Goal: Task Accomplishment & Management: Complete application form

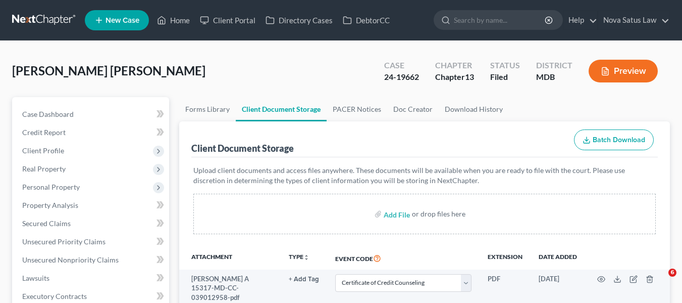
select select "14"
click at [181, 19] on link "Home" at bounding box center [173, 20] width 43 height 18
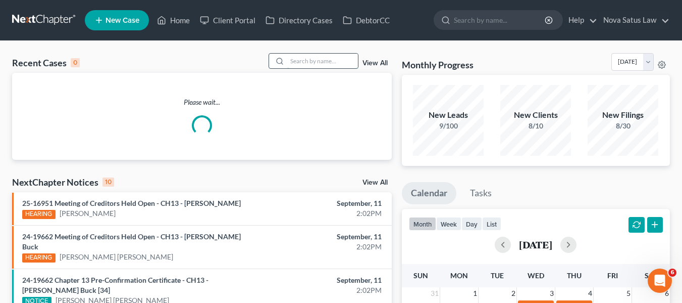
click at [334, 54] on input "search" at bounding box center [322, 61] width 71 height 15
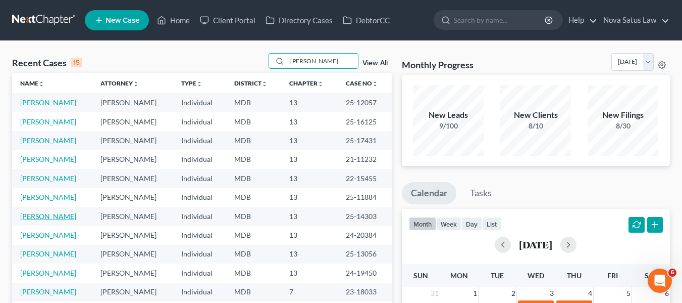
type input "[PERSON_NAME]"
click at [39, 219] on link "[PERSON_NAME]" at bounding box center [48, 216] width 56 height 9
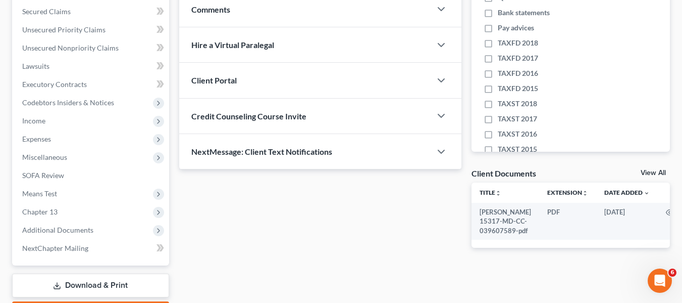
scroll to position [271, 0]
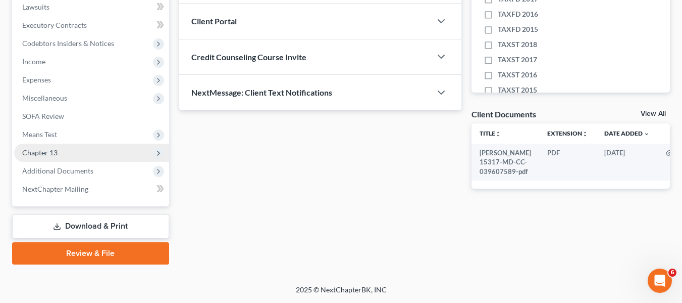
click at [51, 159] on span "Chapter 13" at bounding box center [91, 152] width 155 height 18
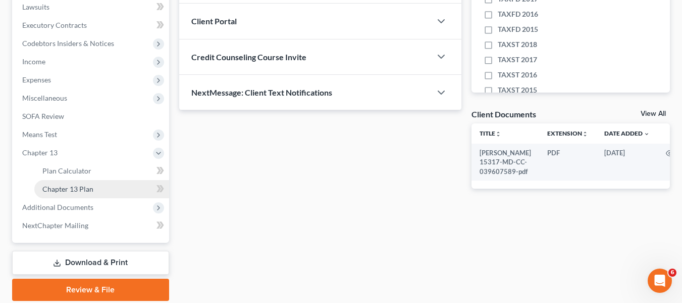
click at [63, 183] on link "Chapter 13 Plan" at bounding box center [101, 189] width 135 height 18
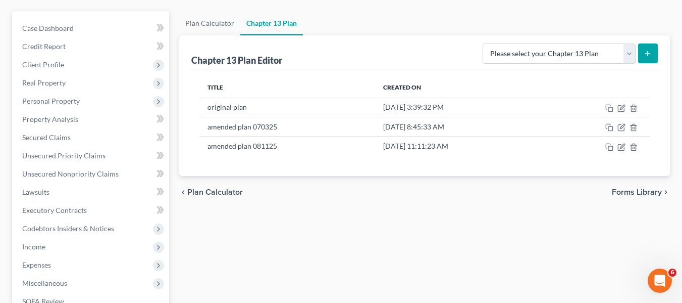
scroll to position [86, 0]
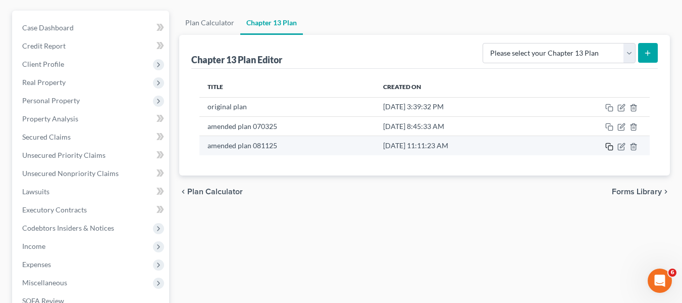
click at [609, 149] on icon "button" at bounding box center [610, 146] width 8 height 8
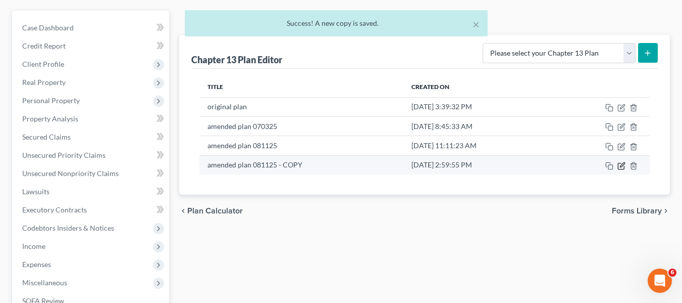
click at [620, 162] on icon "button" at bounding box center [622, 166] width 8 height 8
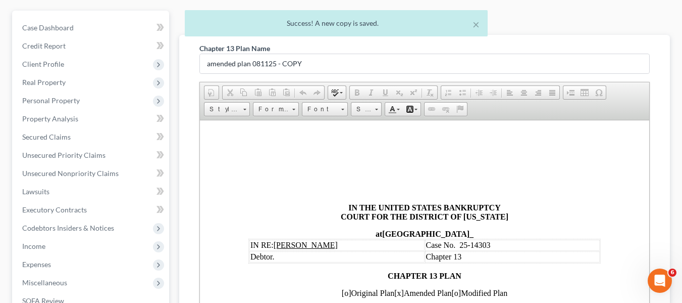
scroll to position [0, 0]
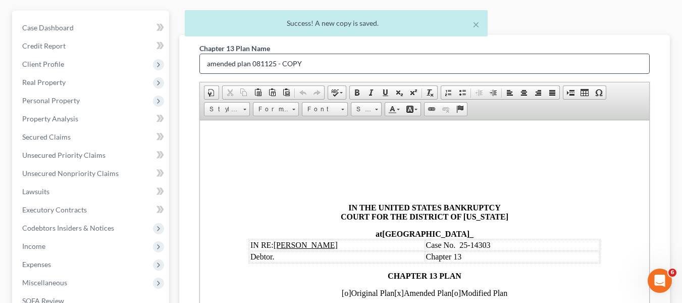
click at [313, 64] on input "amended plan 081125 - COPY" at bounding box center [425, 63] width 450 height 19
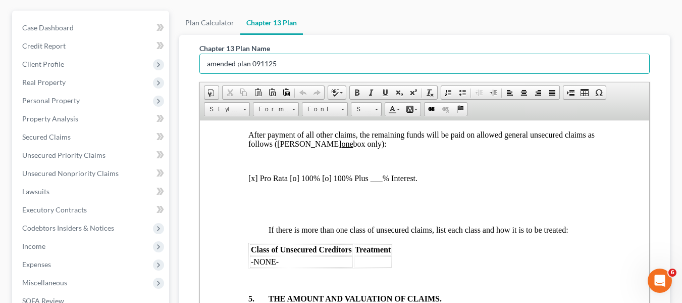
scroll to position [2513, 0]
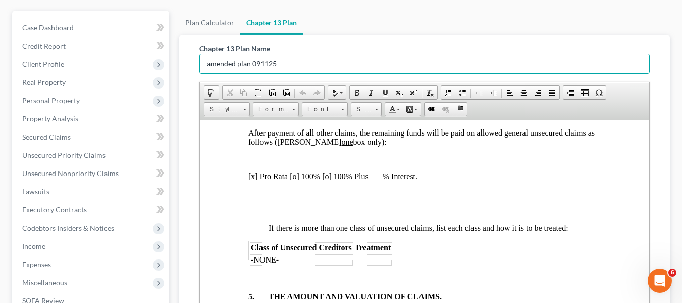
type input "amended plan 091125"
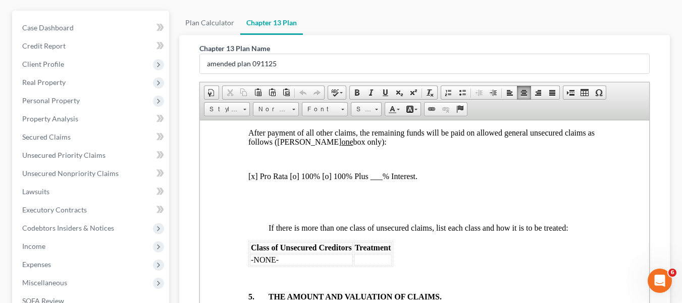
click at [292, 180] on p "[x] Pro Rata [o] 100% [o] 100% Plus ___% Interest." at bounding box center [424, 175] width 353 height 9
click at [252, 180] on p "[x] Pro Rata [x] 100% [o] 100% Plus ___% Interest." at bounding box center [424, 175] width 353 height 9
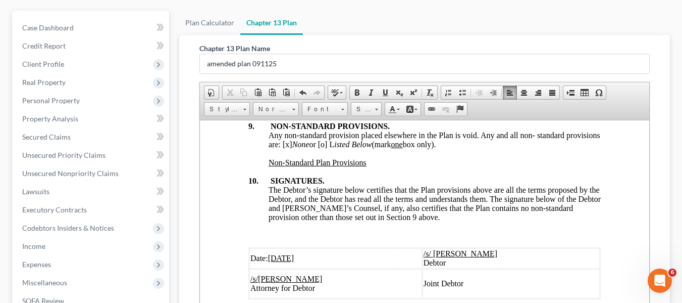
scroll to position [3938, 0]
click at [274, 253] on u "[DATE]" at bounding box center [281, 257] width 26 height 9
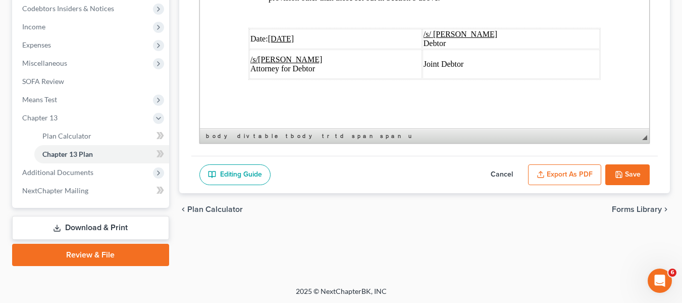
scroll to position [307, 0]
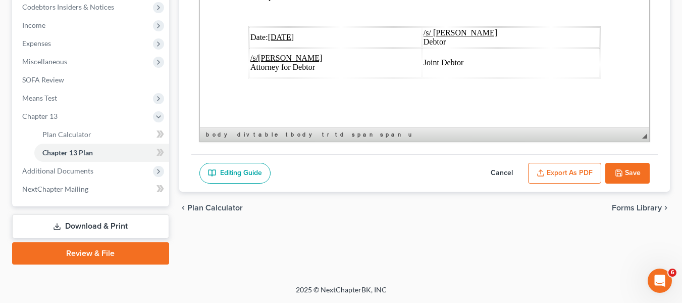
click at [567, 177] on button "Export as PDF" at bounding box center [564, 173] width 73 height 21
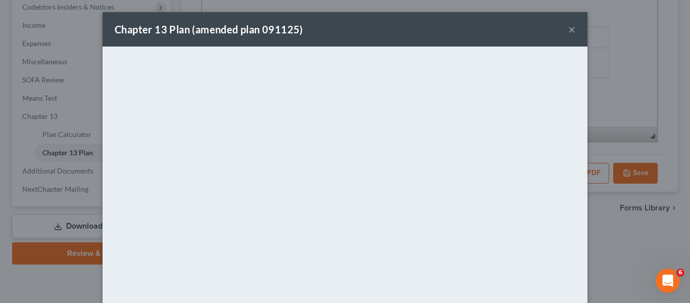
click at [568, 30] on button "×" at bounding box center [571, 29] width 7 height 12
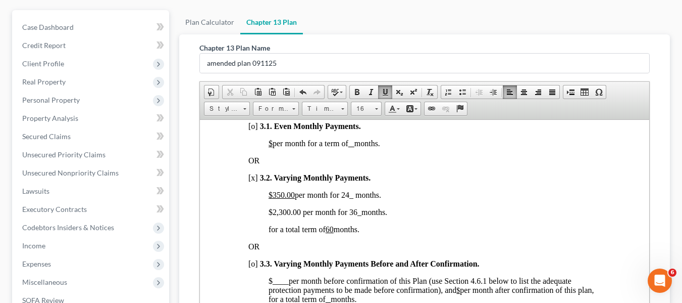
scroll to position [307, 0]
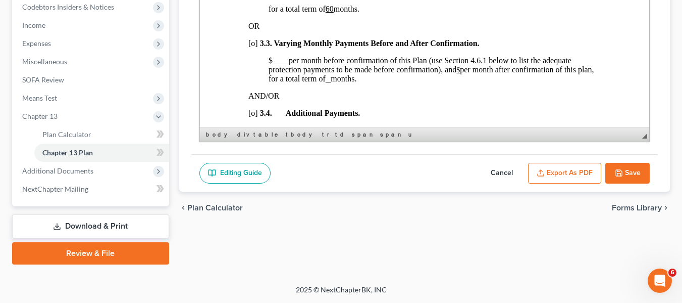
click at [634, 180] on button "Save" at bounding box center [628, 173] width 44 height 21
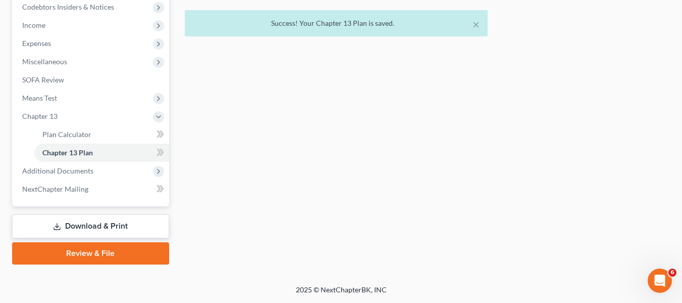
click at [84, 219] on link "Download & Print" at bounding box center [90, 226] width 157 height 24
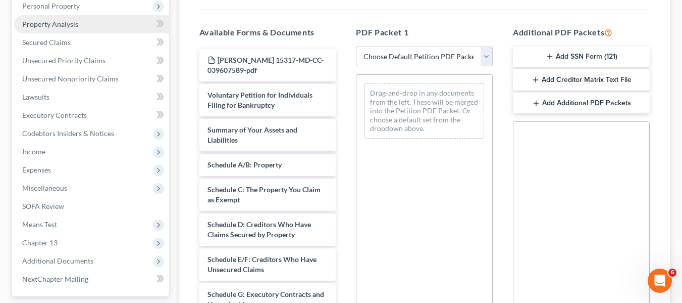
scroll to position [321, 0]
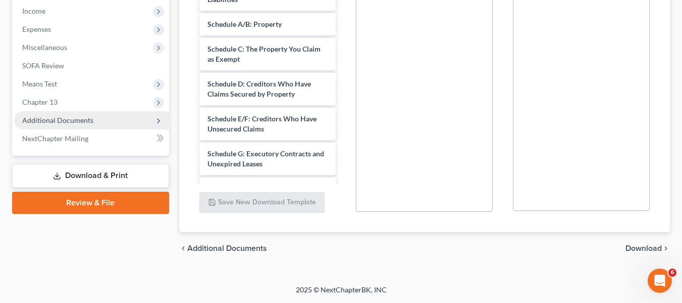
click at [56, 119] on span "Additional Documents" at bounding box center [57, 120] width 71 height 9
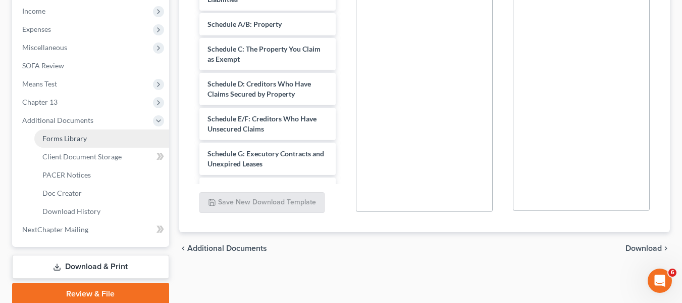
click at [67, 140] on span "Forms Library" at bounding box center [64, 138] width 44 height 9
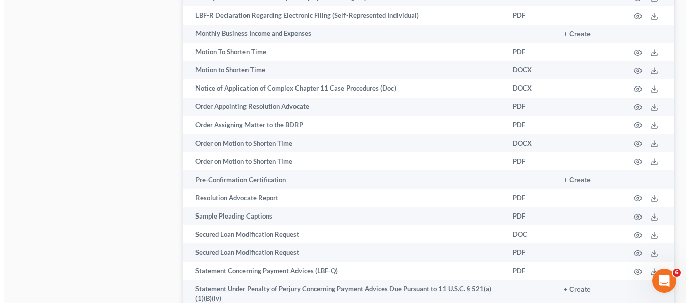
scroll to position [1223, 0]
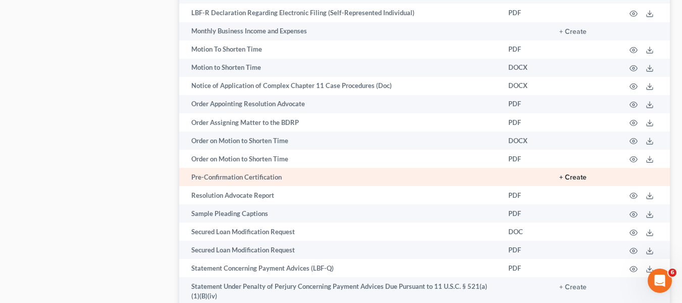
click at [569, 176] on button "+ Create" at bounding box center [573, 177] width 27 height 7
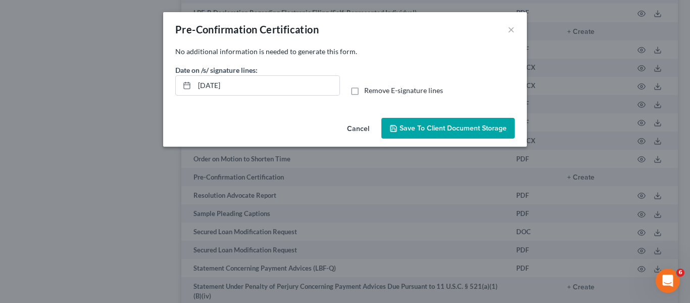
click at [451, 124] on span "Save to Client Document Storage" at bounding box center [453, 128] width 107 height 9
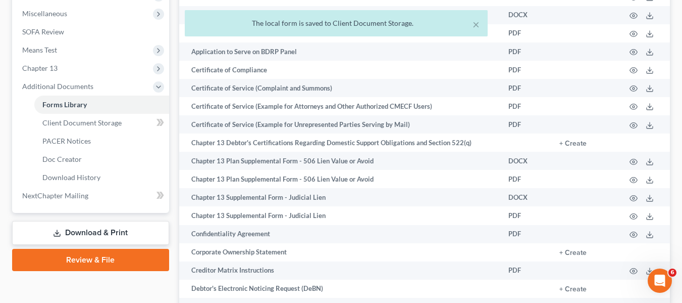
scroll to position [0, 0]
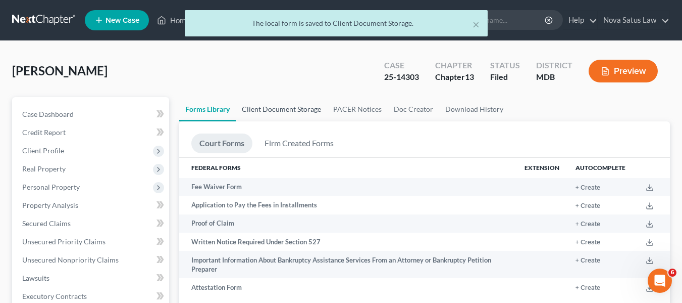
click at [291, 107] on link "Client Document Storage" at bounding box center [281, 109] width 91 height 24
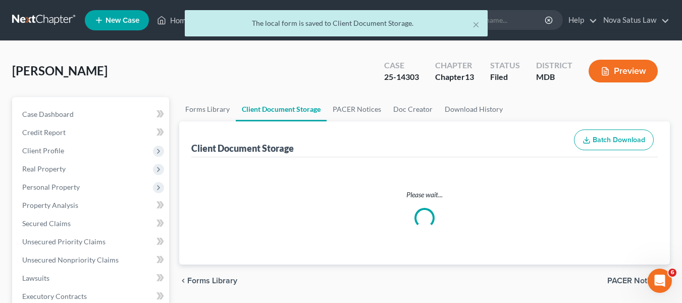
select select "14"
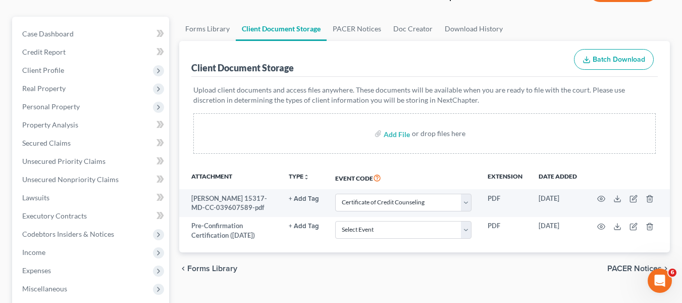
scroll to position [82, 0]
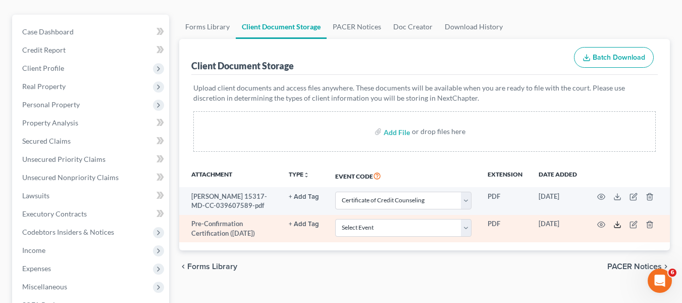
click at [616, 223] on icon at bounding box center [618, 224] width 8 height 8
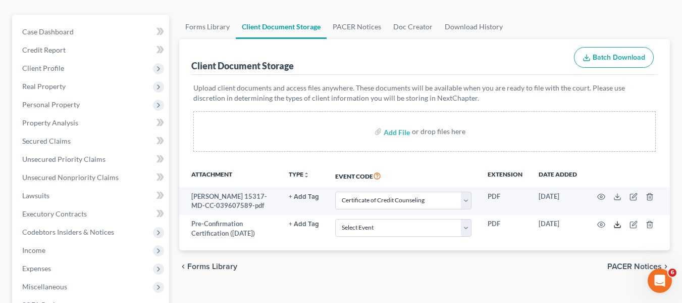
scroll to position [0, 0]
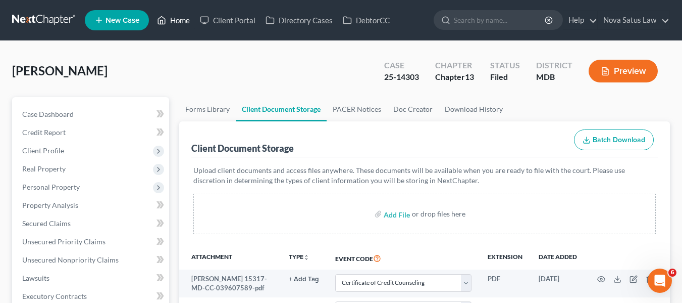
click at [177, 25] on link "Home" at bounding box center [173, 20] width 43 height 18
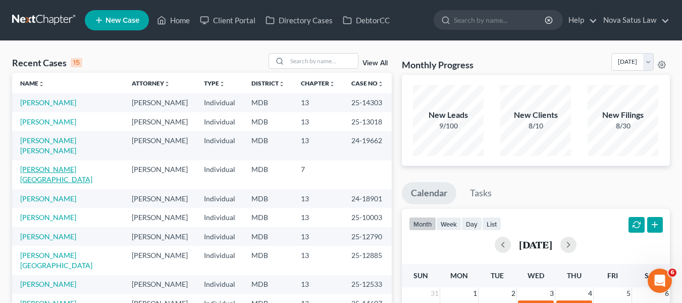
click at [36, 165] on link "[PERSON_NAME][GEOGRAPHIC_DATA]" at bounding box center [56, 174] width 72 height 19
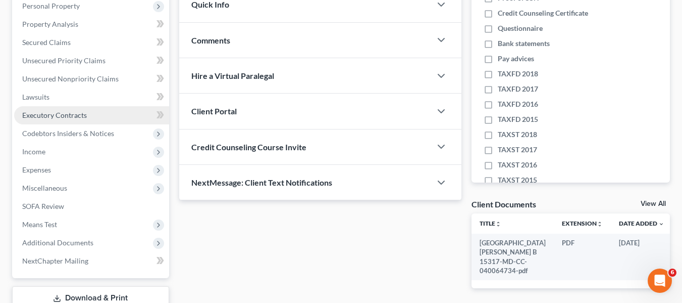
scroll to position [121, 0]
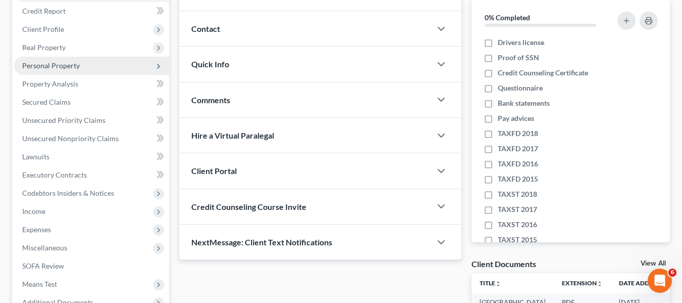
click at [49, 71] on span "Personal Property" at bounding box center [91, 66] width 155 height 18
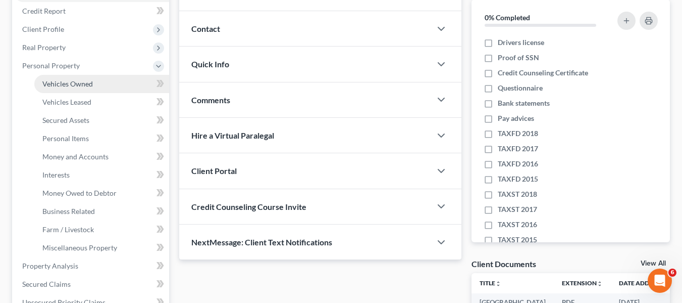
scroll to position [148, 0]
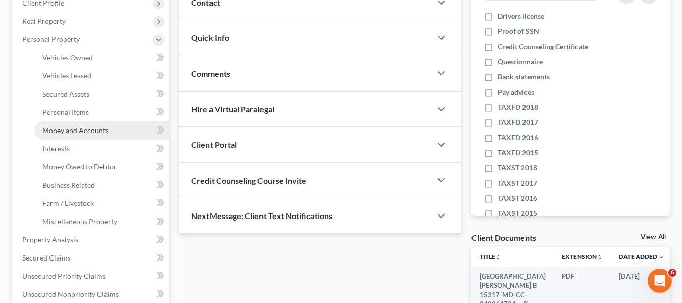
click at [62, 132] on span "Money and Accounts" at bounding box center [75, 130] width 66 height 9
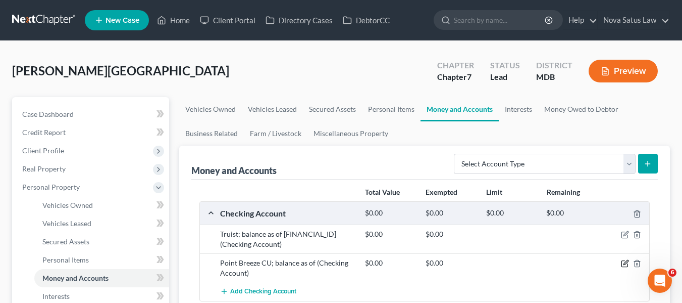
click at [624, 264] on icon "button" at bounding box center [625, 263] width 8 height 8
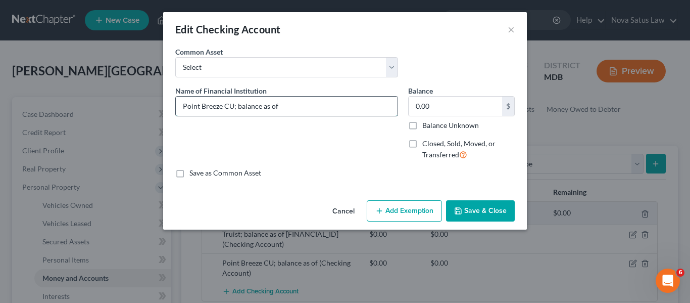
click at [316, 107] on input "Point Breeze CU; balance as of" at bounding box center [287, 105] width 222 height 19
type input "Point Breeze CU; balance as of 083125"
click at [316, 107] on input "Point Breeze CU; balance as of 083125" at bounding box center [287, 105] width 222 height 19
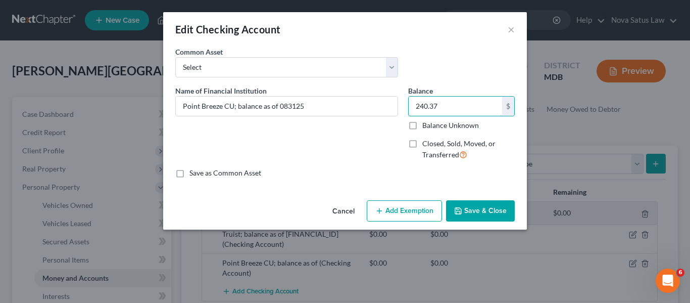
type input "240.37"
click at [402, 210] on button "Add Exemption" at bounding box center [404, 210] width 75 height 21
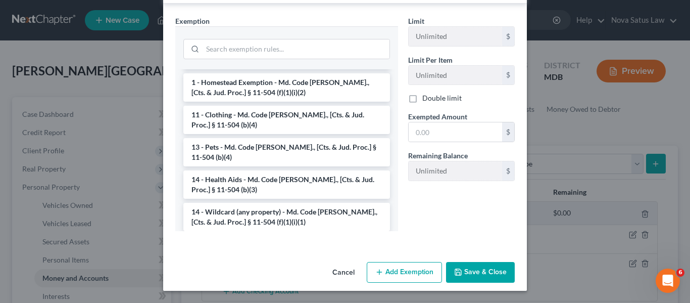
scroll to position [84, 0]
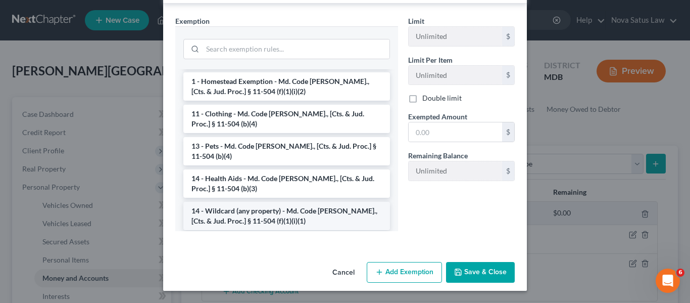
click at [244, 202] on li "14 - Wildcard (any property) - Md. Code [PERSON_NAME]., [Cts. & Jud. Proc.] § 1…" at bounding box center [286, 216] width 207 height 28
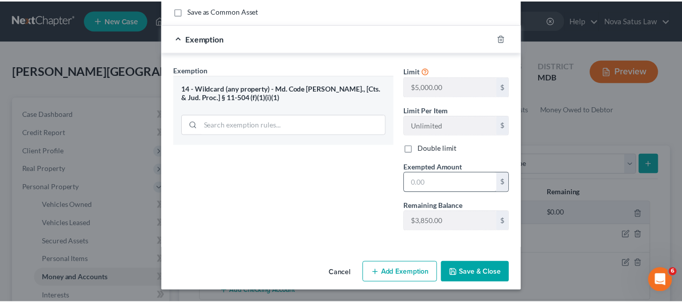
scroll to position [162, 0]
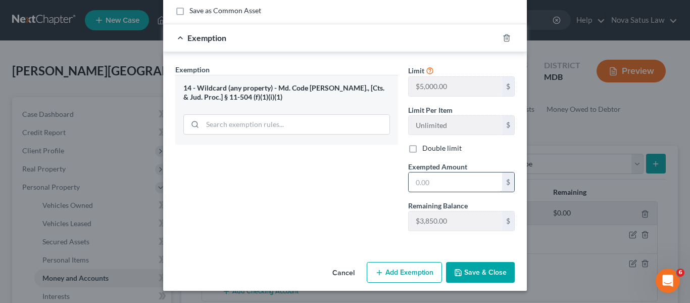
click at [456, 183] on input "text" at bounding box center [455, 181] width 93 height 19
type input "240.37"
click at [477, 267] on button "Save & Close" at bounding box center [480, 272] width 69 height 21
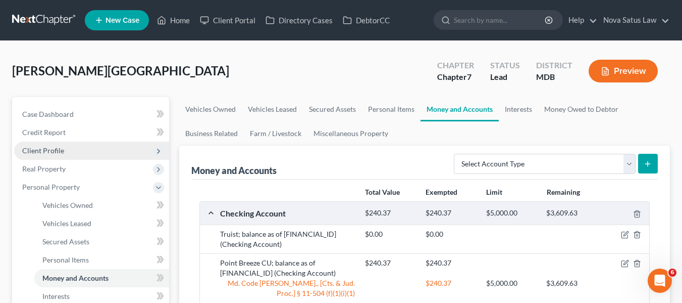
click at [52, 150] on span "Client Profile" at bounding box center [43, 150] width 42 height 9
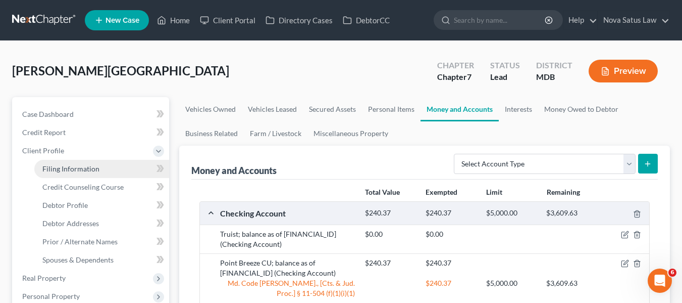
click at [59, 166] on span "Filing Information" at bounding box center [70, 168] width 57 height 9
select select "1"
select select "0"
select select "38"
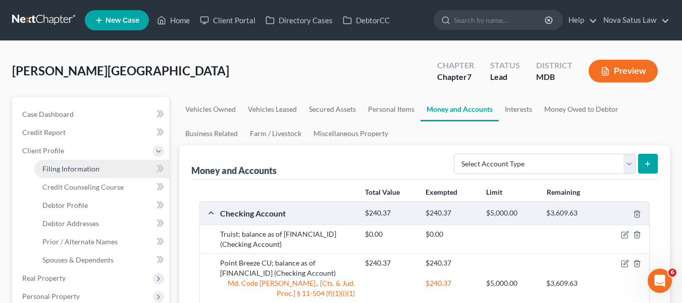
select select "0"
select select "21"
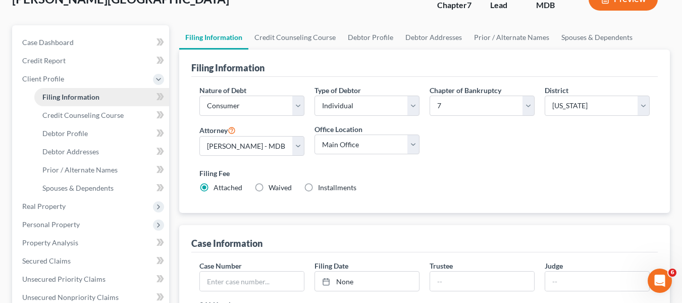
scroll to position [73, 0]
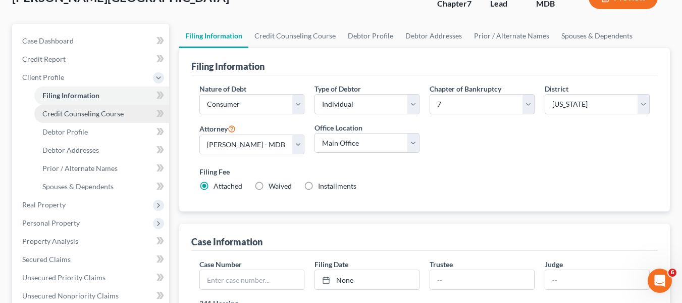
click at [55, 118] on link "Credit Counseling Course" at bounding box center [101, 114] width 135 height 18
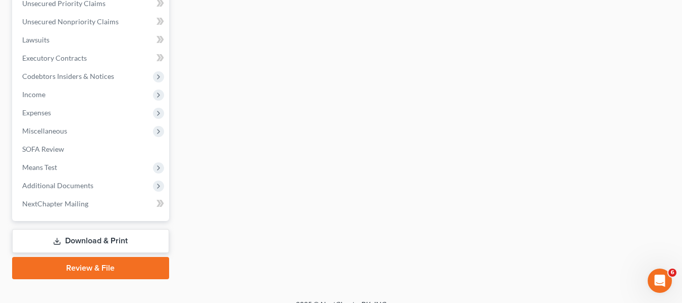
scroll to position [362, 0]
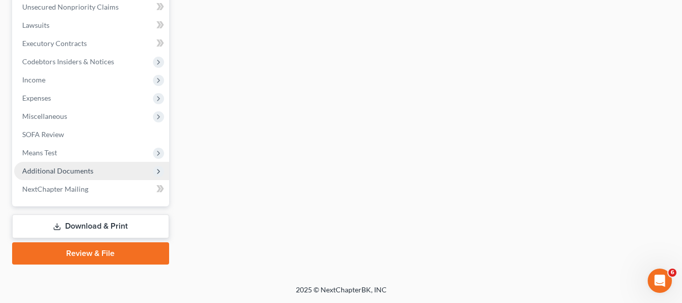
click at [52, 169] on span "Additional Documents" at bounding box center [57, 170] width 71 height 9
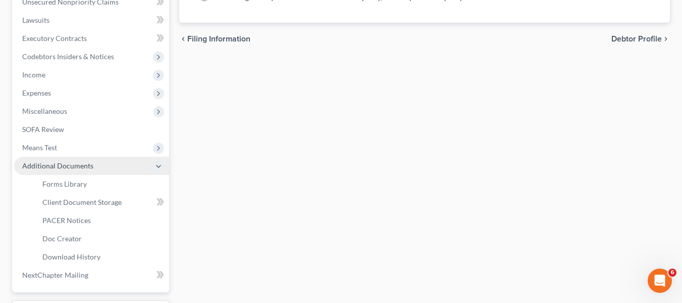
scroll to position [253, 0]
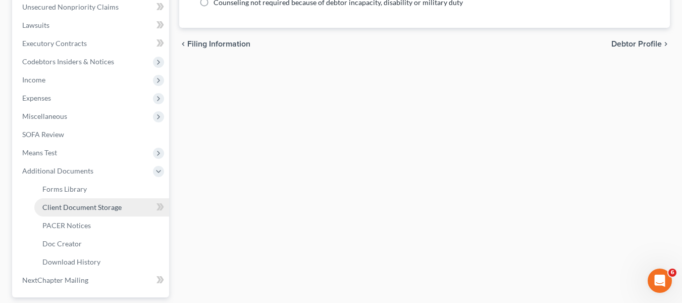
click at [61, 206] on span "Client Document Storage" at bounding box center [81, 207] width 79 height 9
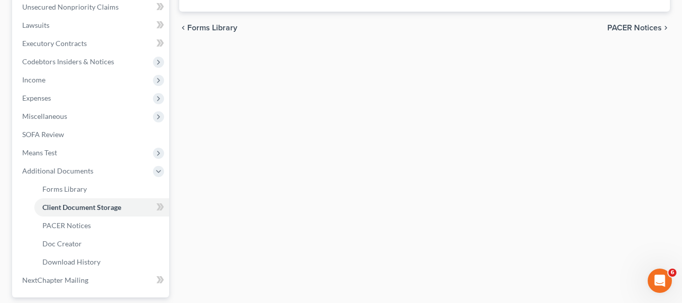
scroll to position [17, 0]
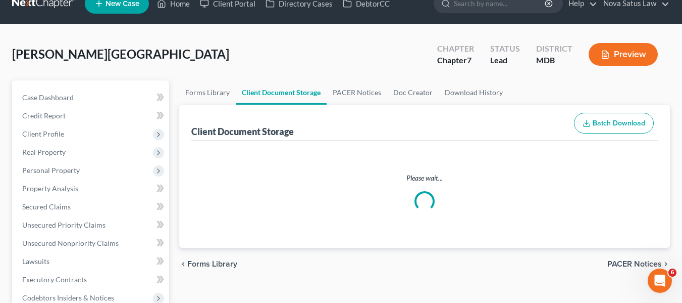
select select "14"
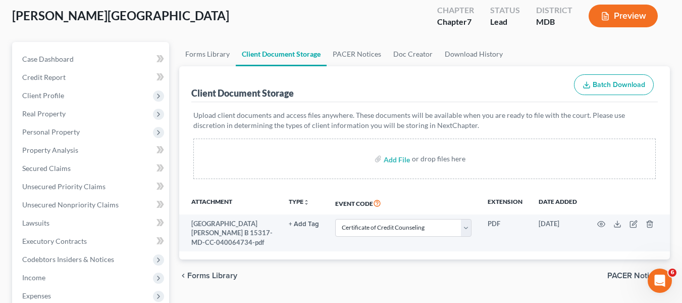
scroll to position [56, 0]
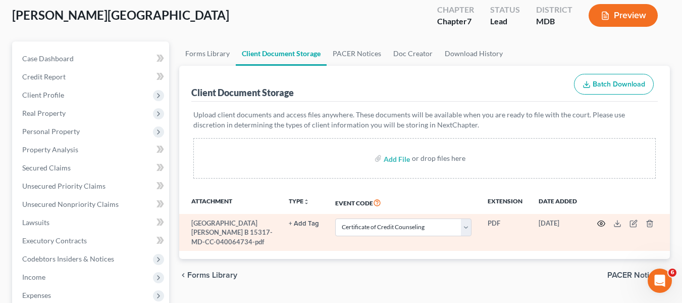
click at [600, 224] on icon "button" at bounding box center [602, 223] width 8 height 8
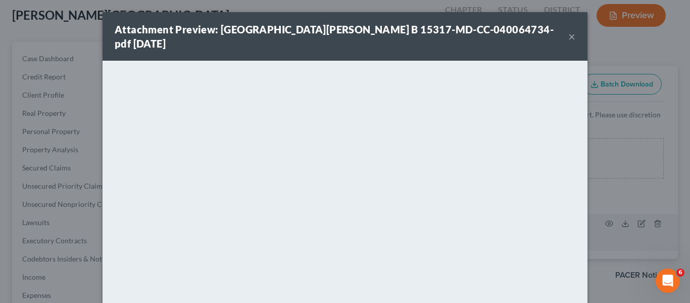
click at [569, 30] on button "×" at bounding box center [571, 36] width 7 height 12
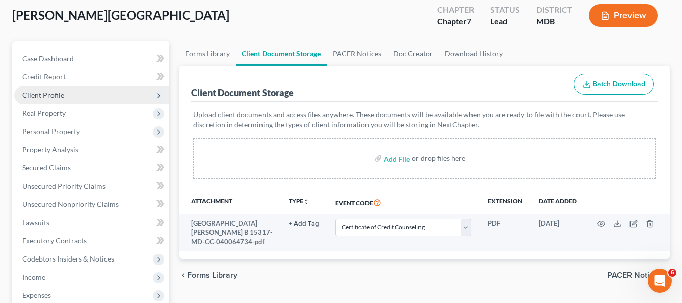
click at [39, 94] on span "Client Profile" at bounding box center [43, 94] width 42 height 9
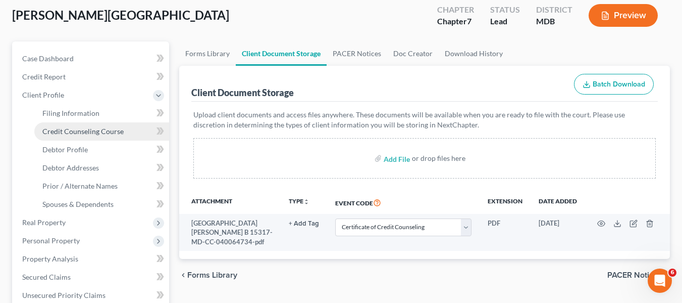
click at [52, 136] on link "Credit Counseling Course" at bounding box center [101, 131] width 135 height 18
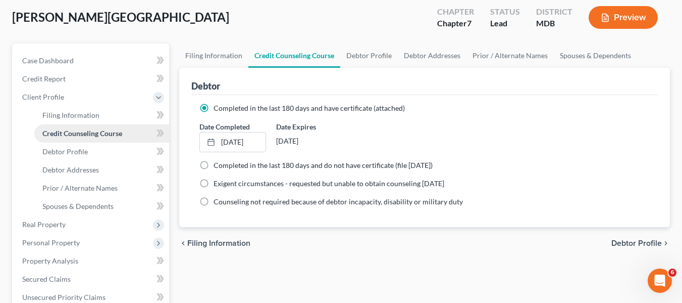
scroll to position [55, 0]
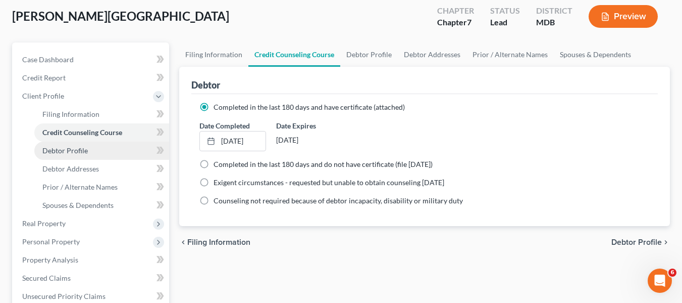
click at [58, 146] on span "Debtor Profile" at bounding box center [64, 150] width 45 height 9
select select "0"
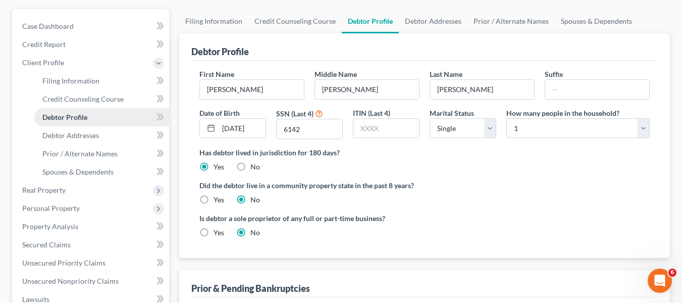
scroll to position [88, 0]
click at [57, 137] on span "Debtor Addresses" at bounding box center [70, 134] width 57 height 9
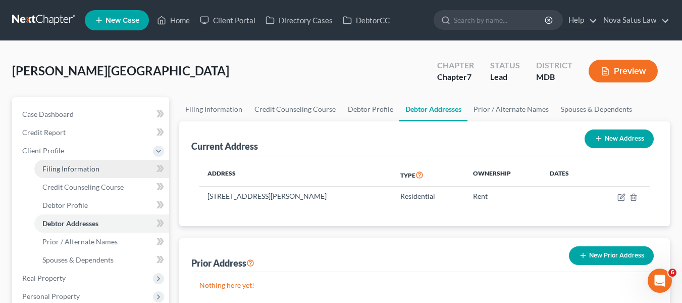
click at [61, 165] on span "Filing Information" at bounding box center [70, 168] width 57 height 9
select select "1"
select select "0"
select select "38"
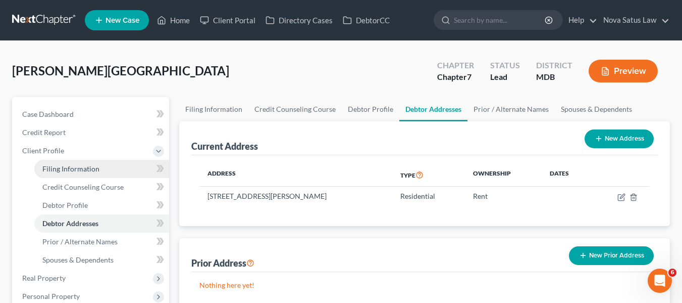
select select "0"
select select "21"
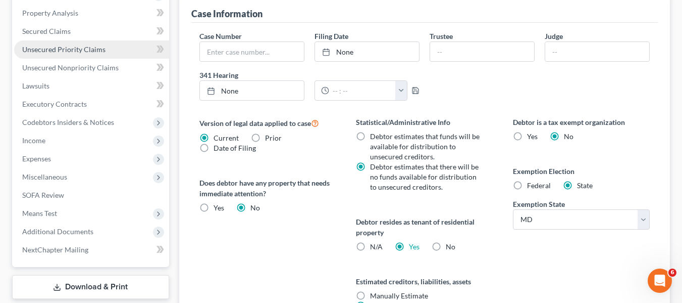
scroll to position [268, 0]
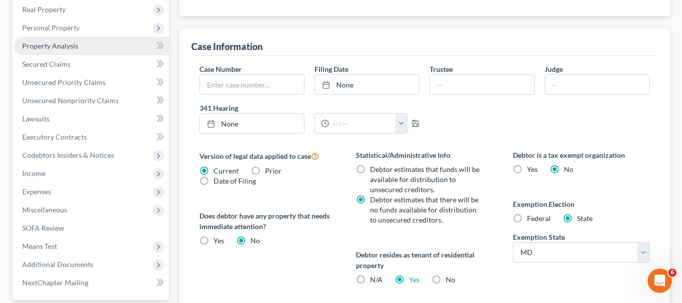
click at [53, 52] on link "Property Analysis" at bounding box center [91, 46] width 155 height 18
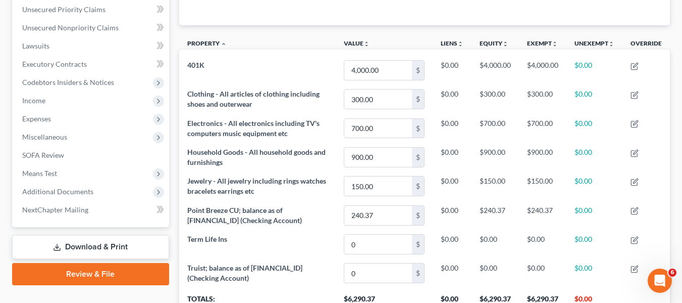
scroll to position [232, 0]
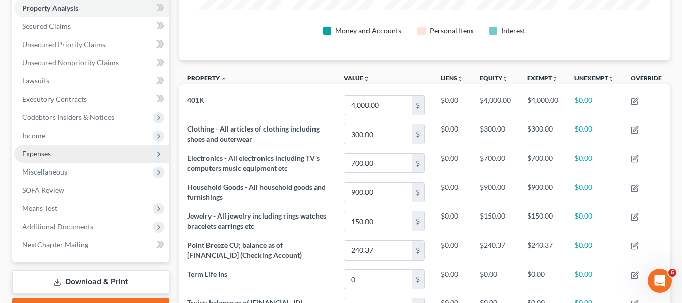
click at [41, 152] on span "Expenses" at bounding box center [36, 153] width 29 height 9
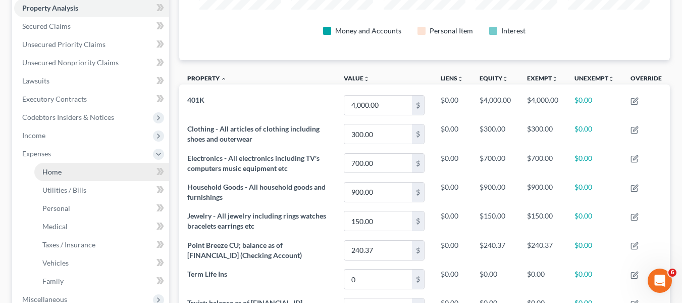
click at [51, 167] on span "Home" at bounding box center [51, 171] width 19 height 9
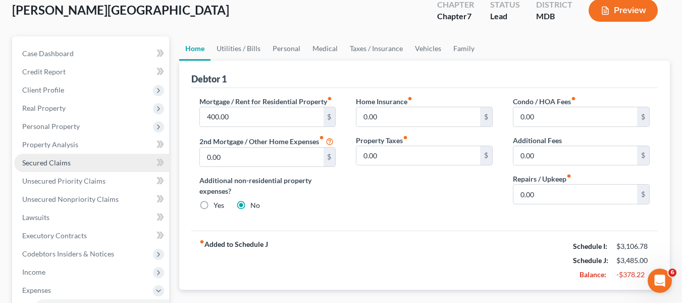
click at [71, 163] on link "Secured Claims" at bounding box center [91, 163] width 155 height 18
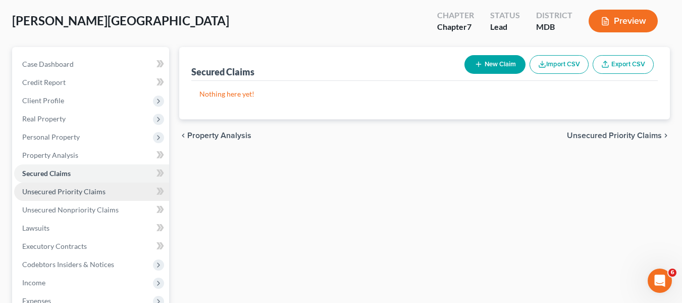
click at [80, 191] on span "Unsecured Priority Claims" at bounding box center [63, 191] width 83 height 9
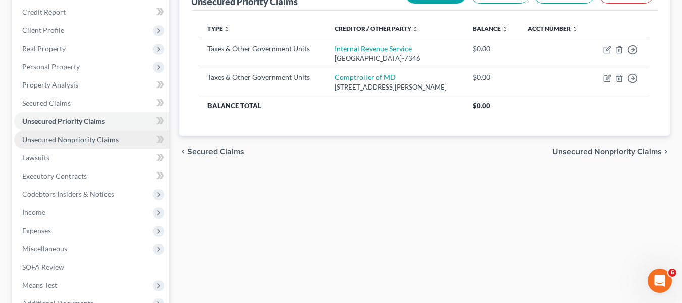
click at [73, 140] on span "Unsecured Nonpriority Claims" at bounding box center [70, 139] width 96 height 9
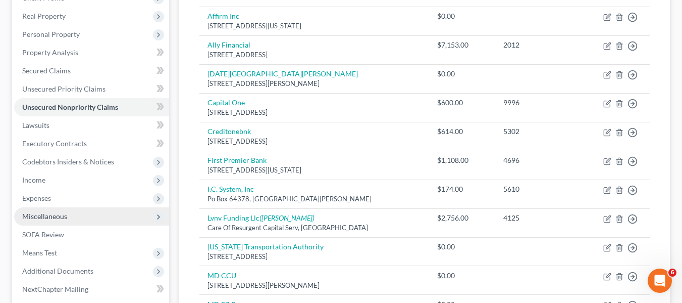
click at [54, 213] on span "Miscellaneous" at bounding box center [44, 216] width 45 height 9
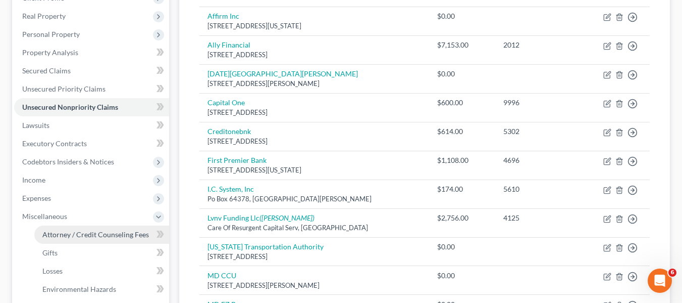
click at [69, 231] on span "Attorney / Credit Counseling Fees" at bounding box center [95, 234] width 107 height 9
select select "1"
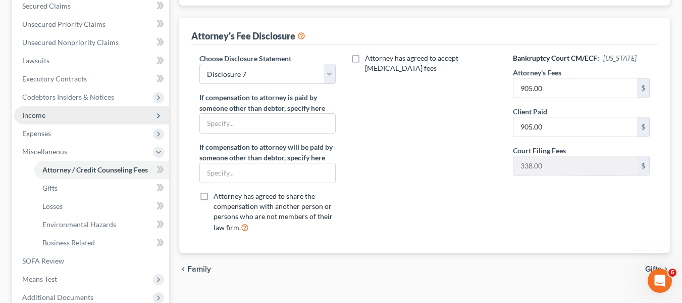
click at [32, 112] on span "Income" at bounding box center [33, 115] width 23 height 9
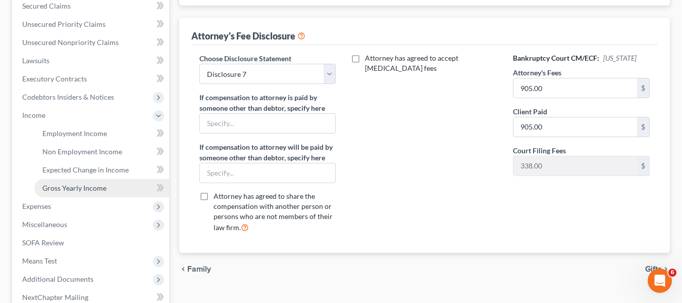
click at [56, 186] on span "Gross Yearly Income" at bounding box center [74, 187] width 64 height 9
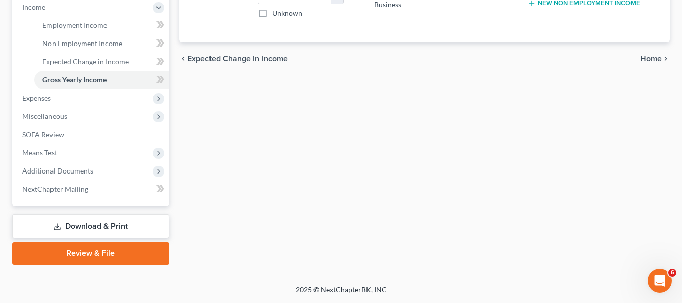
click at [58, 224] on icon at bounding box center [57, 226] width 8 height 8
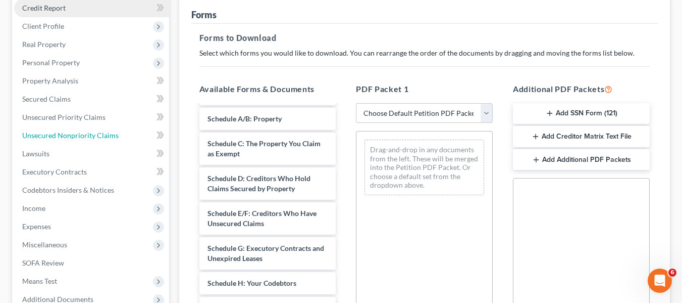
click at [89, 135] on span "Unsecured Nonpriority Claims" at bounding box center [70, 135] width 96 height 9
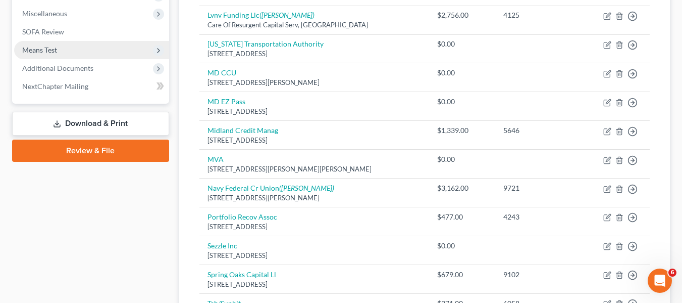
click at [57, 54] on span "Means Test" at bounding box center [91, 50] width 155 height 18
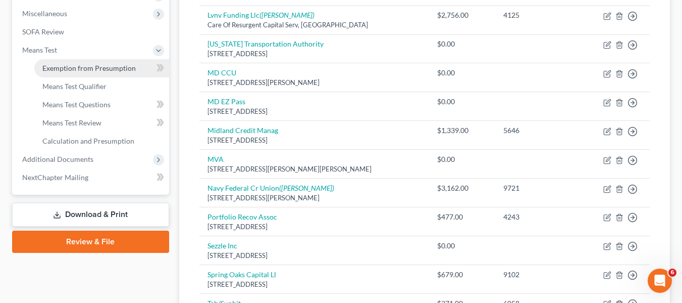
click at [112, 73] on link "Exemption from Presumption" at bounding box center [101, 68] width 135 height 18
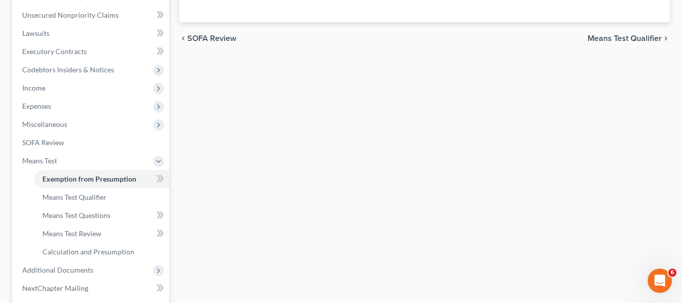
radio input "true"
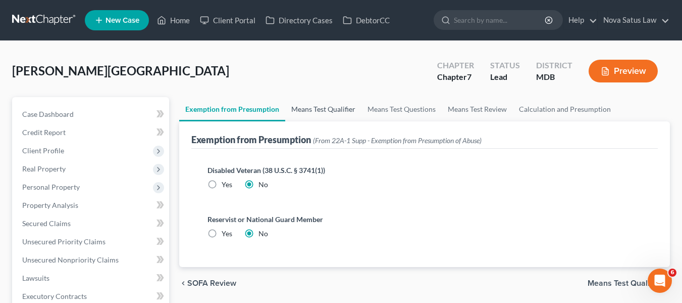
click at [306, 109] on link "Means Test Qualifier" at bounding box center [323, 109] width 76 height 24
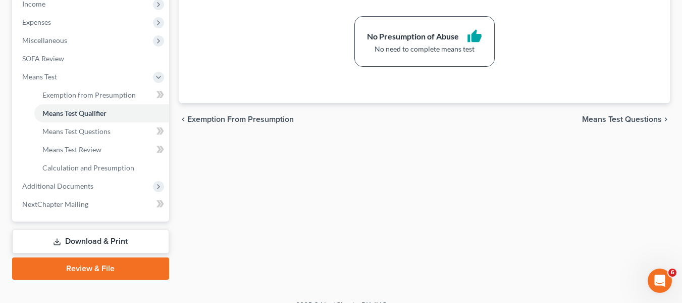
scroll to position [329, 0]
click at [75, 243] on link "Download & Print" at bounding box center [90, 241] width 157 height 24
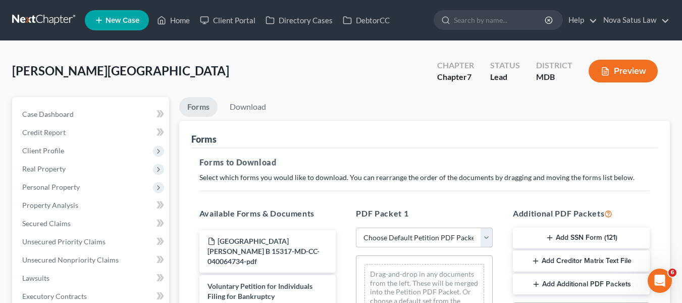
click at [372, 241] on select "Choose Default Petition PDF Packet Complete Bankruptcy Petition (all forms and …" at bounding box center [424, 237] width 137 height 20
select select "0"
click at [356, 227] on select "Choose Default Petition PDF Packet Complete Bankruptcy Petition (all forms and …" at bounding box center [424, 237] width 137 height 20
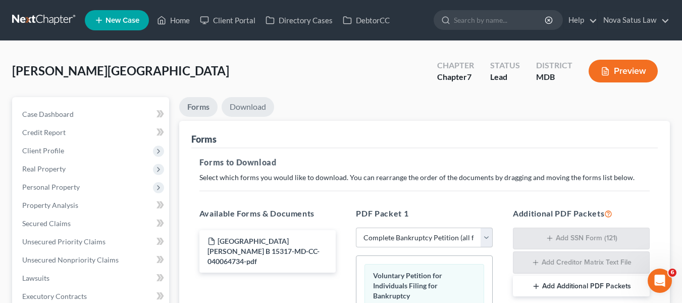
click at [243, 111] on link "Download" at bounding box center [248, 107] width 53 height 20
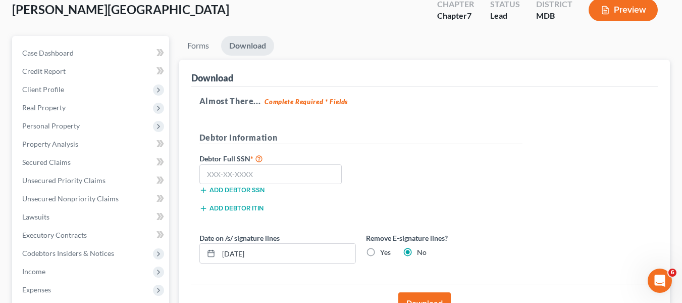
scroll to position [62, 0]
click at [210, 165] on input "text" at bounding box center [271, 174] width 143 height 20
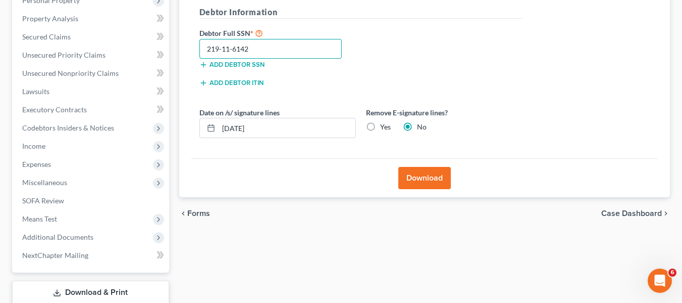
scroll to position [187, 0]
type input "219-11-6142"
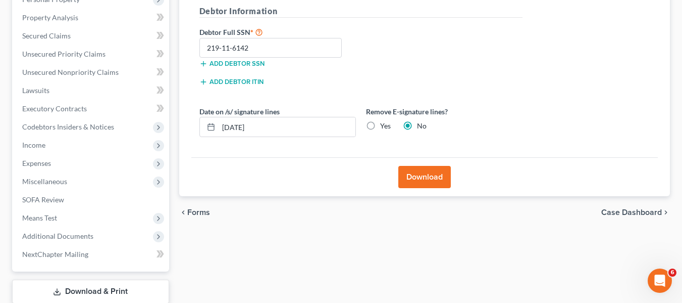
click at [431, 175] on button "Download" at bounding box center [425, 177] width 53 height 22
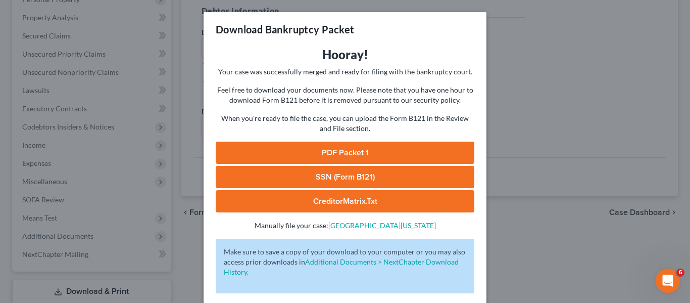
click at [368, 148] on link "PDF Packet 1" at bounding box center [345, 152] width 259 height 22
click at [509, 78] on div "Download Bankruptcy Packet Hooray! Your case was successfully merged and ready …" at bounding box center [345, 151] width 690 height 303
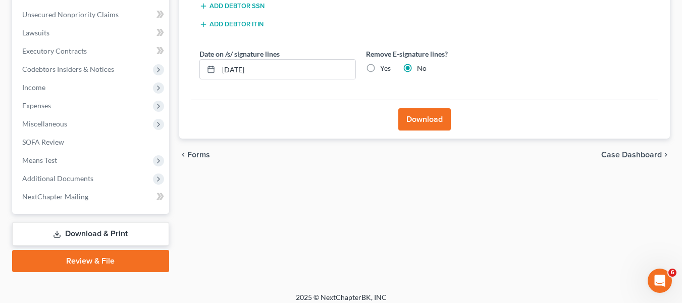
scroll to position [253, 0]
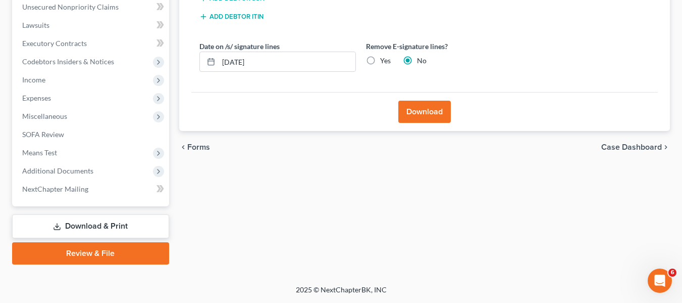
click at [64, 247] on link "Review & File" at bounding box center [90, 253] width 157 height 22
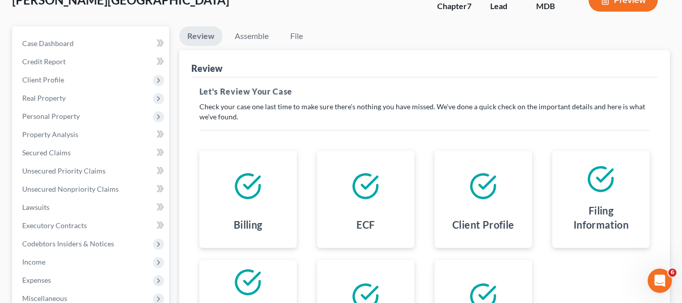
scroll to position [69, 0]
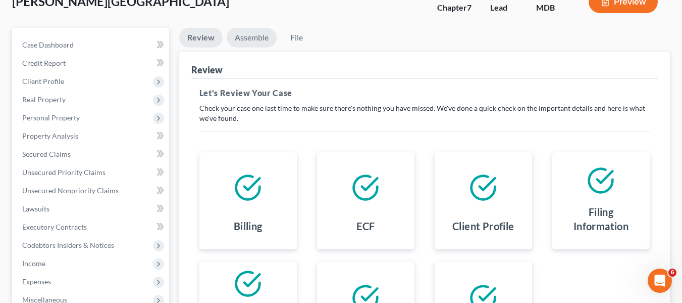
click at [250, 36] on link "Assemble" at bounding box center [252, 38] width 50 height 20
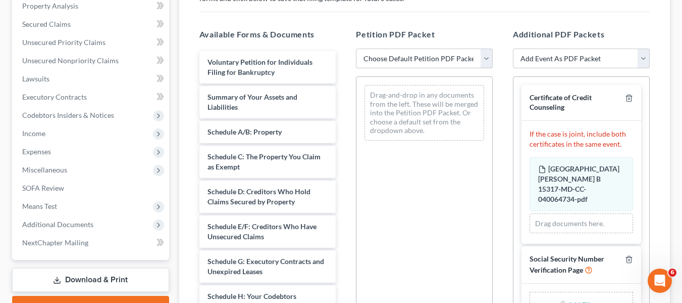
scroll to position [199, 0]
click at [391, 62] on select "Choose Default Petition PDF Packet Emergency Filing (Voluntary Petition and Cre…" at bounding box center [424, 59] width 137 height 20
select select "1"
click at [356, 49] on select "Choose Default Petition PDF Packet Emergency Filing (Voluntary Petition and Cre…" at bounding box center [424, 59] width 137 height 20
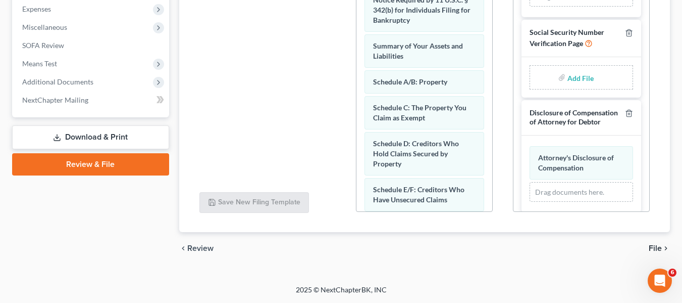
scroll to position [247, 0]
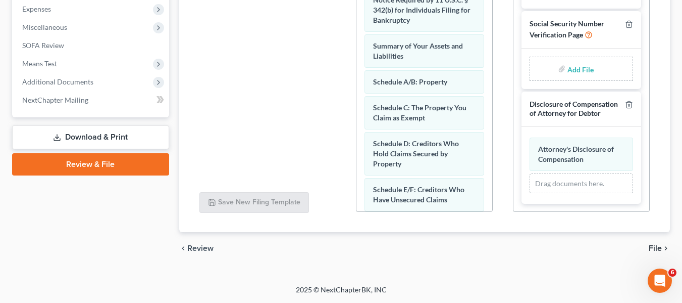
click at [572, 60] on input "file" at bounding box center [580, 69] width 24 height 18
type input "C:\fakepath\SSN.pdf"
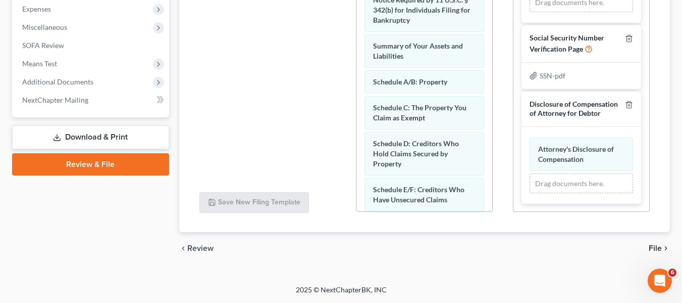
scroll to position [77, 0]
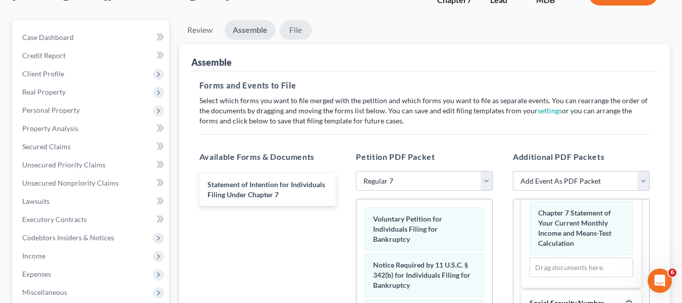
click at [296, 34] on link "File" at bounding box center [296, 30] width 32 height 20
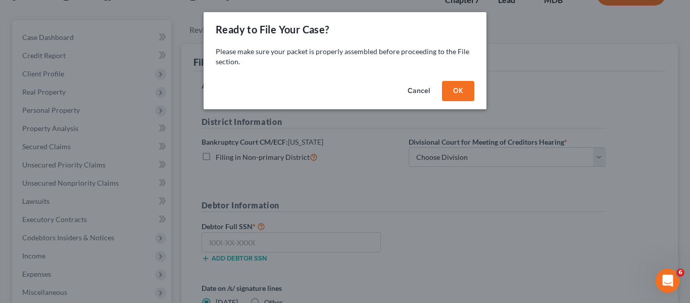
click at [469, 83] on button "OK" at bounding box center [458, 91] width 32 height 20
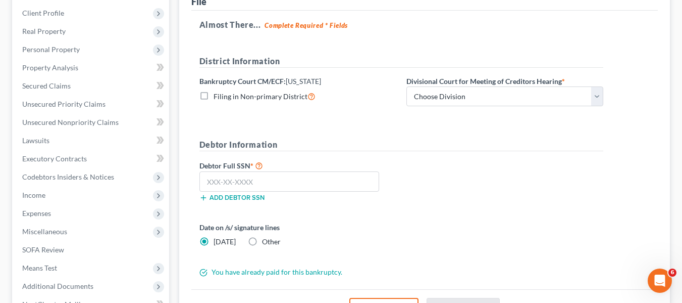
scroll to position [138, 0]
click at [473, 91] on select "Choose Division Baltimore Greenbelt" at bounding box center [505, 96] width 197 height 20
select select "0"
click at [407, 86] on select "Choose Division Baltimore Greenbelt" at bounding box center [505, 96] width 197 height 20
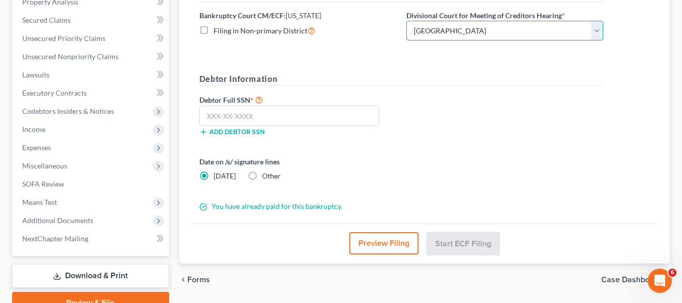
scroll to position [204, 0]
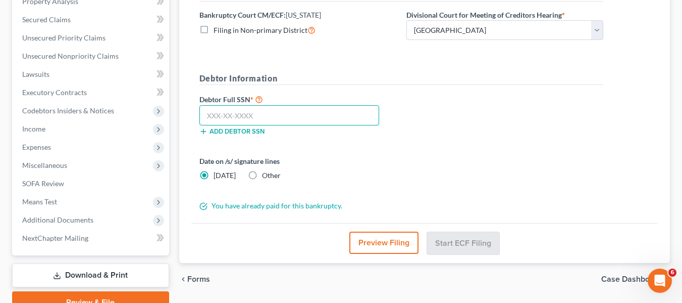
click at [220, 112] on input "text" at bounding box center [290, 115] width 180 height 20
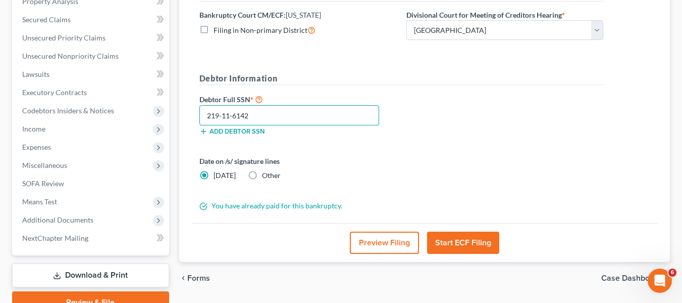
type input "219-11-6142"
click at [447, 240] on button "Start ECF Filing" at bounding box center [463, 242] width 72 height 22
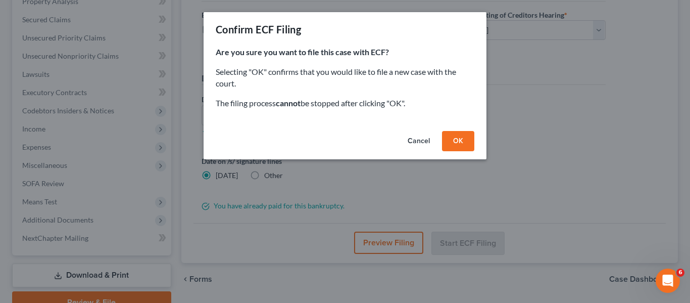
click at [451, 142] on button "OK" at bounding box center [458, 141] width 32 height 20
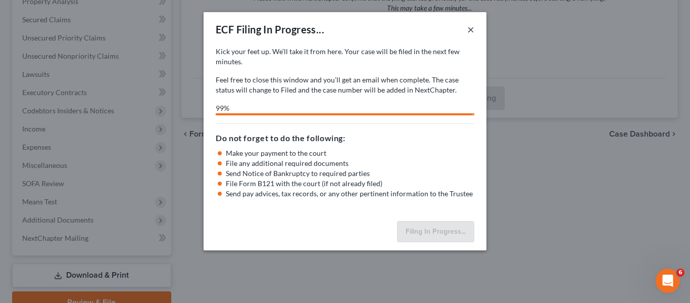
click at [471, 29] on button "×" at bounding box center [470, 29] width 7 height 12
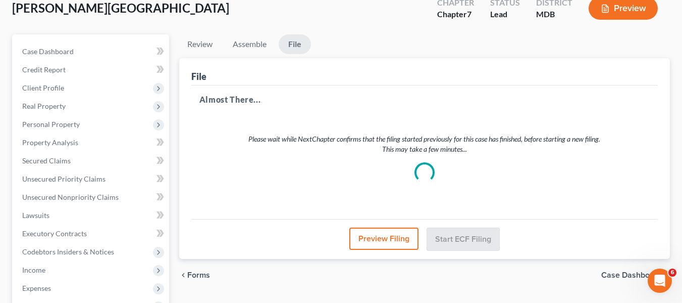
scroll to position [68, 0]
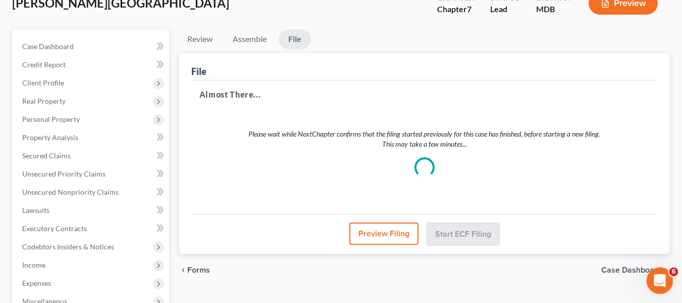
click at [654, 279] on icon "Open Intercom Messenger" at bounding box center [659, 279] width 17 height 17
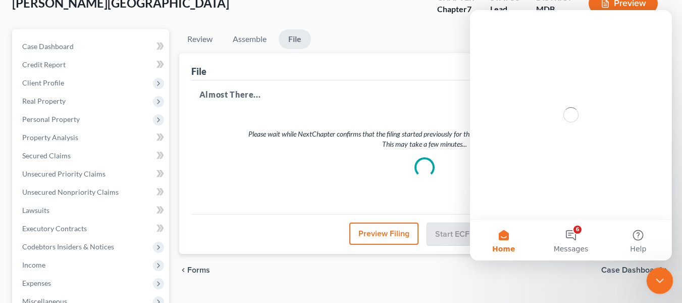
scroll to position [0, 0]
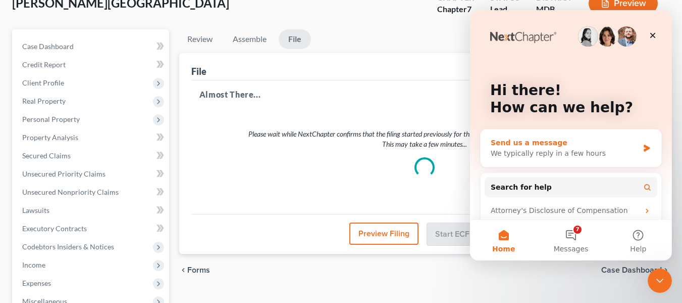
click at [581, 140] on div "Send us a message" at bounding box center [565, 142] width 148 height 11
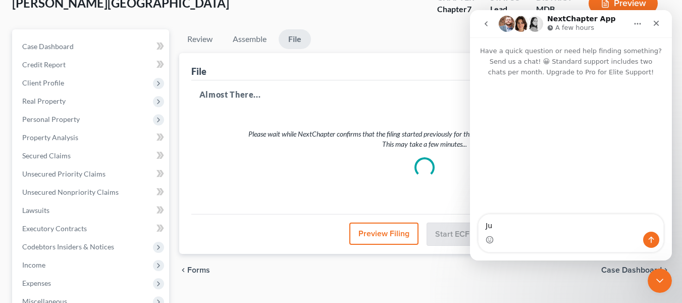
type textarea "J"
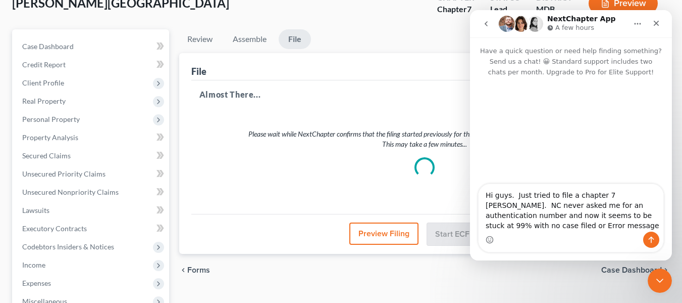
type textarea "Hi guys. Just tried to file a chapter 7 [PERSON_NAME]. NC never asked me for an…"
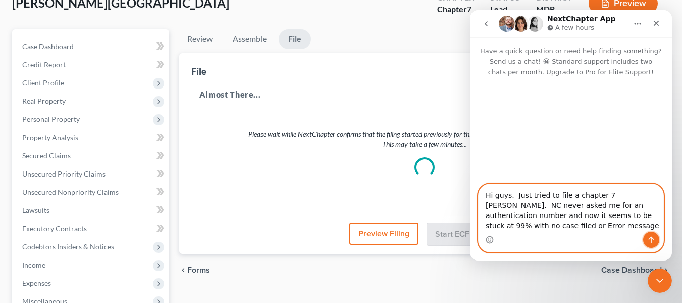
click at [650, 238] on icon "Send a message…" at bounding box center [652, 239] width 6 height 7
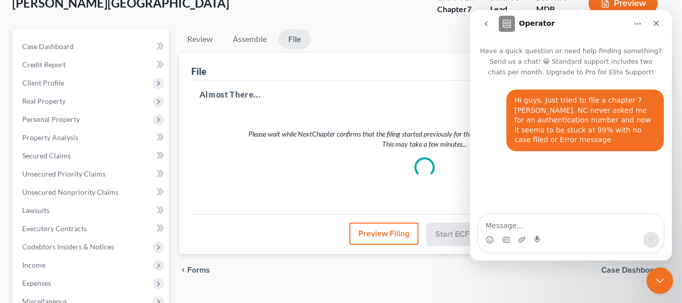
click at [653, 281] on icon "Close Intercom Messenger" at bounding box center [659, 279] width 12 height 12
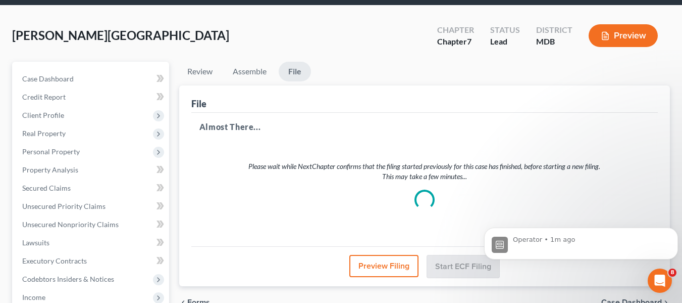
scroll to position [35, 0]
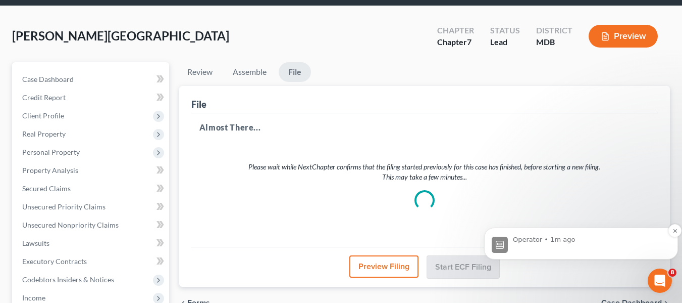
click at [611, 234] on div "Operator • 1m ago" at bounding box center [581, 243] width 179 height 19
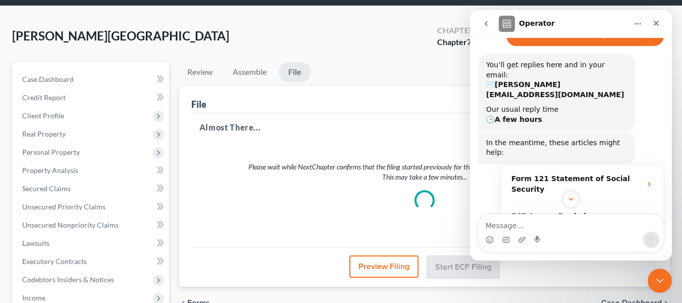
scroll to position [143, 0]
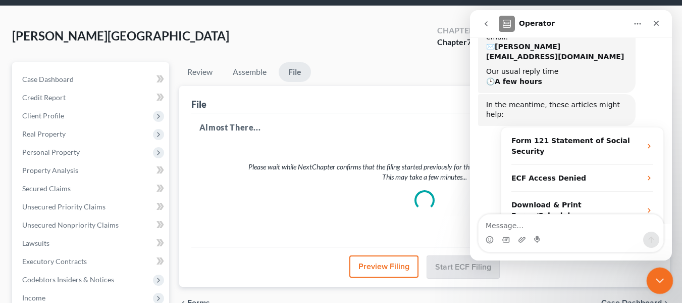
click at [661, 280] on icon "Close Intercom Messenger" at bounding box center [659, 279] width 12 height 12
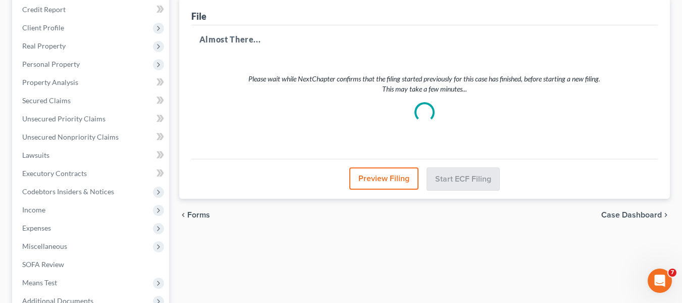
scroll to position [0, 0]
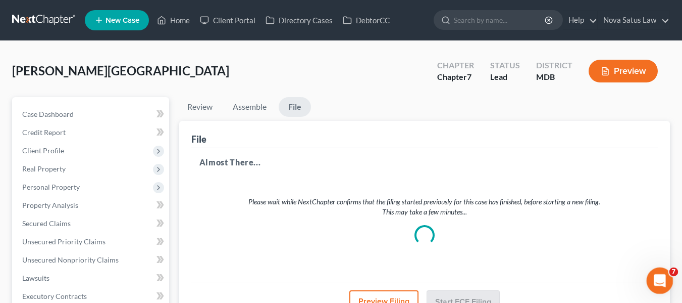
click at [669, 276] on div "Open Intercom Messenger" at bounding box center [658, 278] width 33 height 33
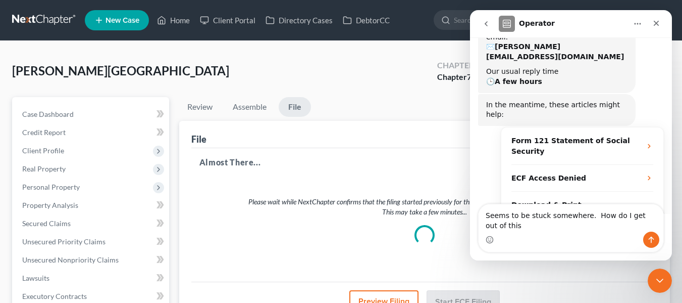
scroll to position [153, 0]
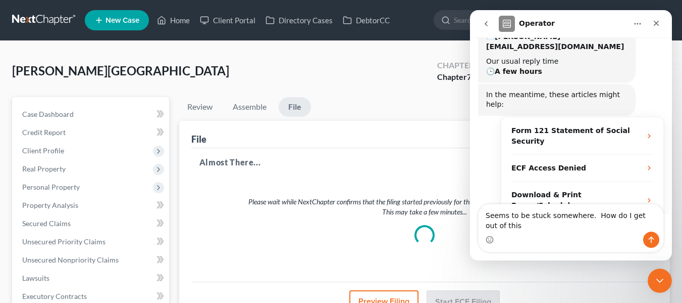
type textarea "Seems to be stuck somewhere. How do I get out of this"
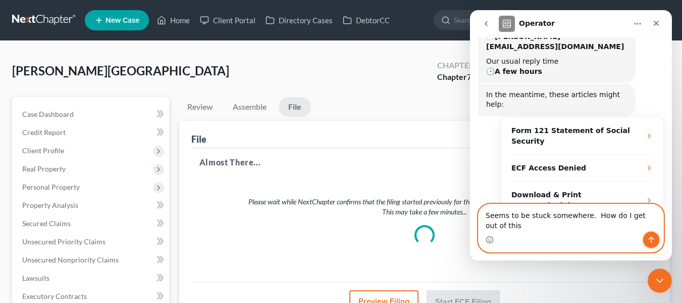
click at [651, 239] on icon "Send a message…" at bounding box center [652, 239] width 8 height 8
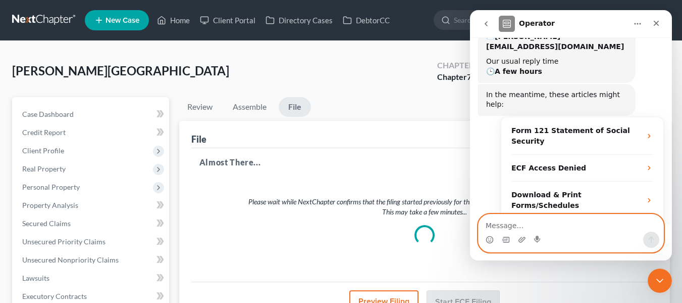
scroll to position [183, 0]
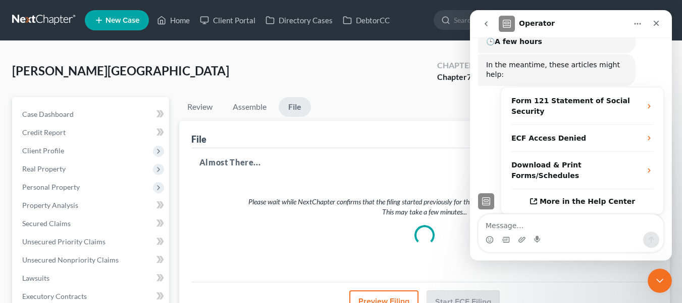
click at [363, 101] on ul "Review Assemble File" at bounding box center [424, 109] width 491 height 24
click at [189, 20] on link "Home" at bounding box center [173, 20] width 43 height 18
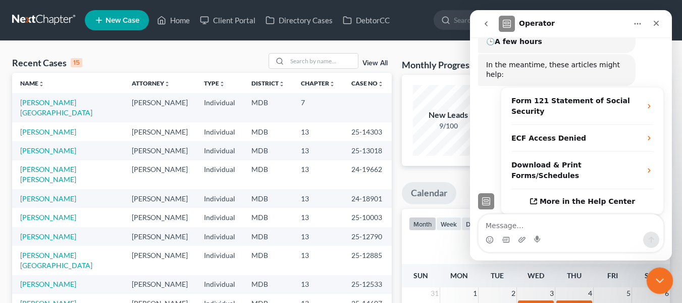
click at [663, 276] on icon "Close Intercom Messenger" at bounding box center [659, 279] width 12 height 12
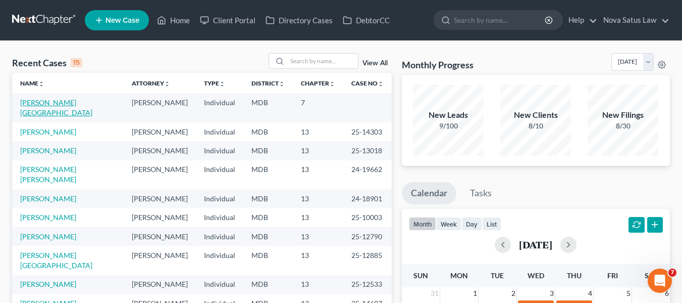
click at [41, 103] on link "[PERSON_NAME][GEOGRAPHIC_DATA]" at bounding box center [56, 107] width 72 height 19
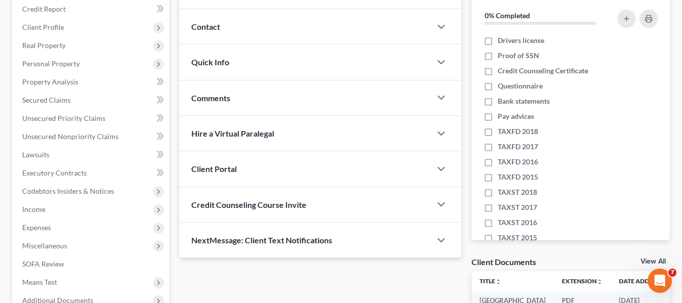
scroll to position [253, 0]
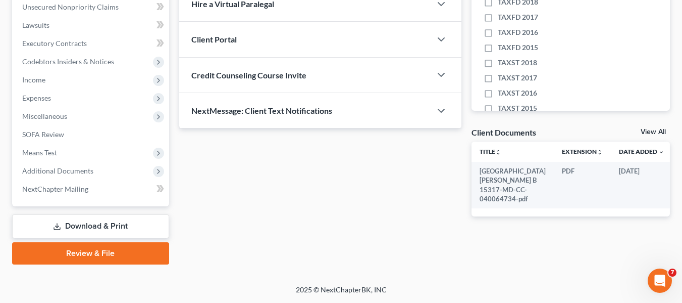
click at [67, 245] on link "Review & File" at bounding box center [90, 253] width 157 height 22
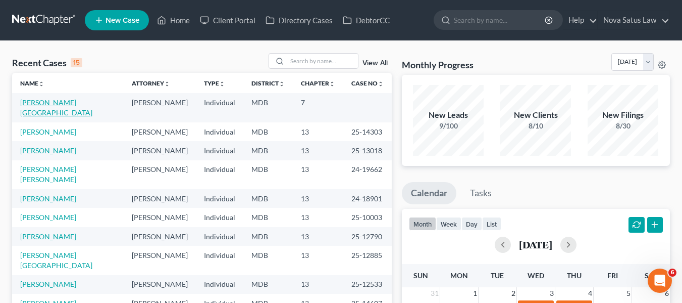
click at [36, 104] on link "[PERSON_NAME][GEOGRAPHIC_DATA]" at bounding box center [56, 107] width 72 height 19
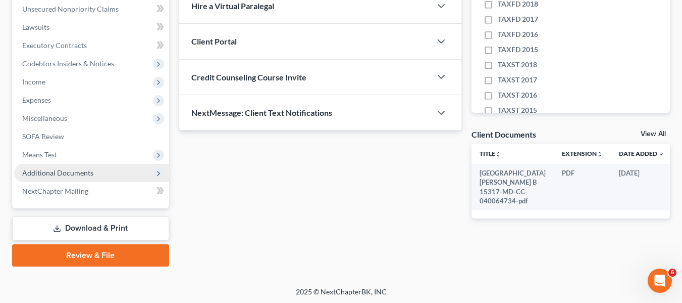
scroll to position [253, 0]
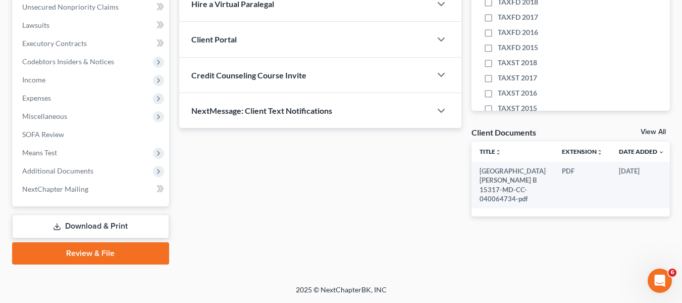
click at [86, 253] on link "Review & File" at bounding box center [90, 253] width 157 height 22
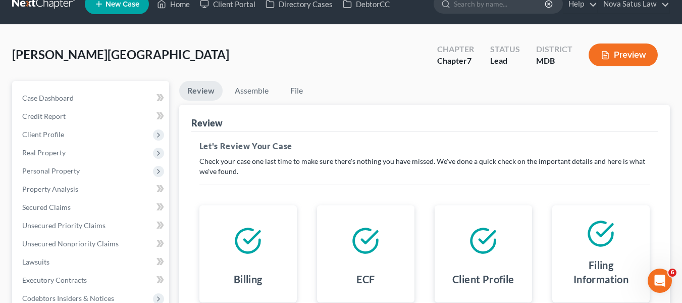
scroll to position [13, 0]
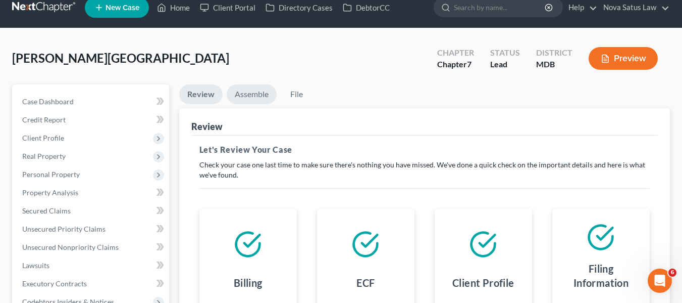
click at [244, 91] on link "Assemble" at bounding box center [252, 94] width 50 height 20
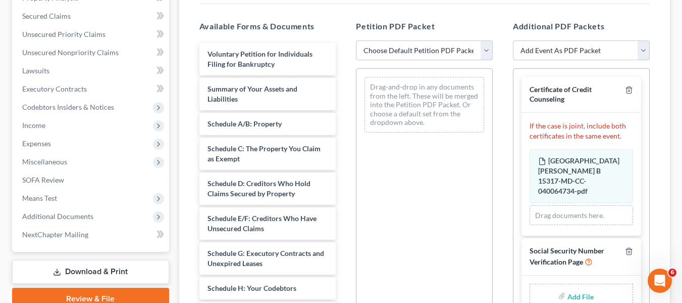
scroll to position [214, 0]
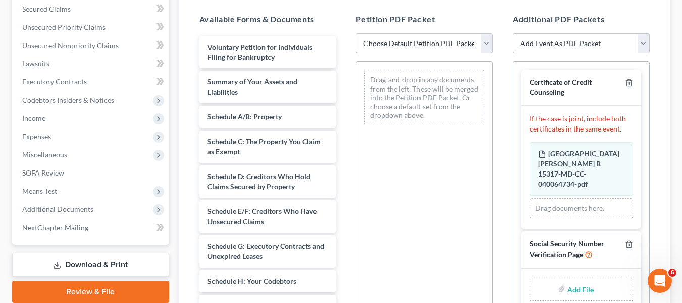
click at [440, 40] on select "Choose Default Petition PDF Packet Emergency Filing (Voluntary Petition and Cre…" at bounding box center [424, 43] width 137 height 20
select select "1"
click at [356, 33] on select "Choose Default Petition PDF Packet Emergency Filing (Voluntary Petition and Cre…" at bounding box center [424, 43] width 137 height 20
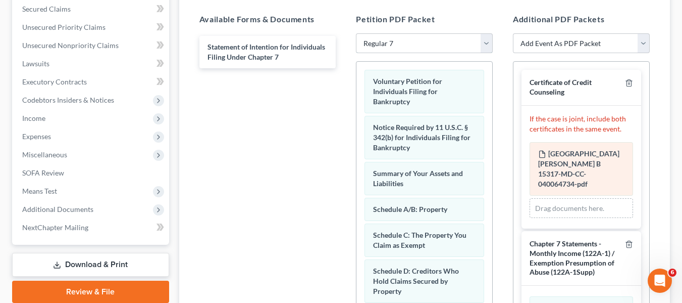
scroll to position [247, 0]
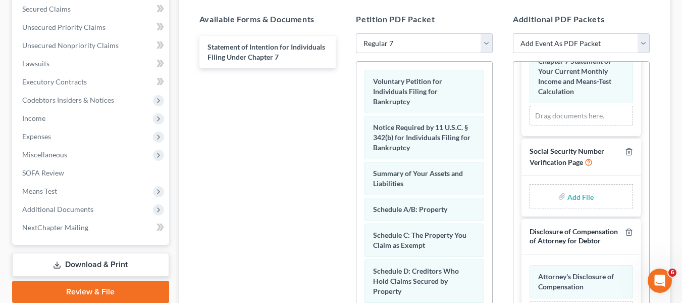
click at [568, 187] on input "file" at bounding box center [580, 196] width 24 height 18
type input "C:\fakepath\SSN.pdf"
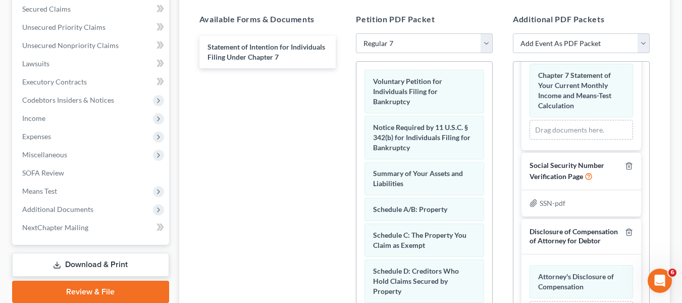
scroll to position [0, 0]
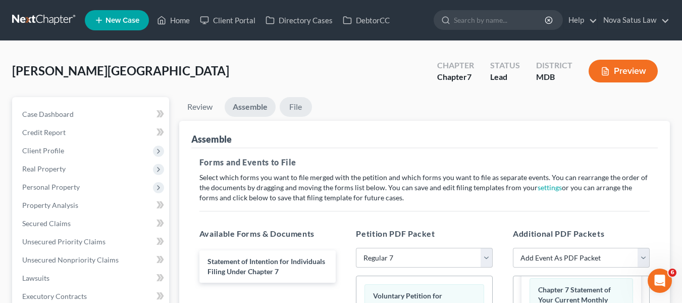
click at [307, 102] on link "File" at bounding box center [296, 107] width 32 height 20
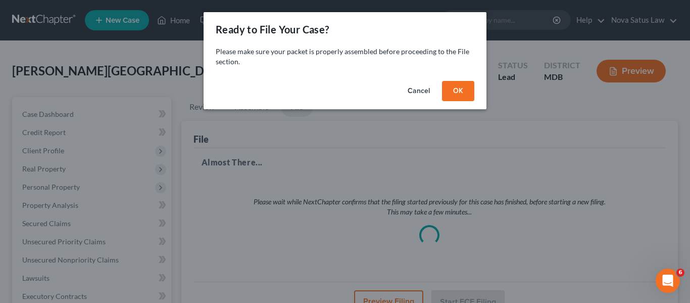
click at [450, 90] on button "OK" at bounding box center [458, 91] width 32 height 20
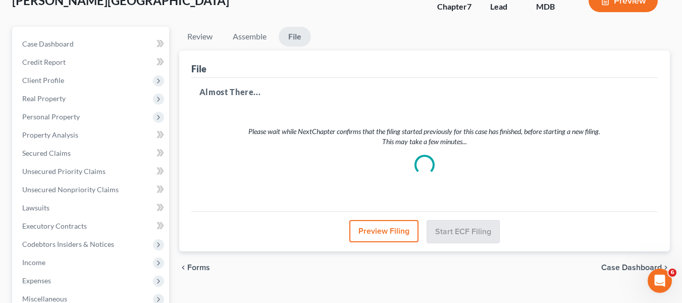
scroll to position [69, 0]
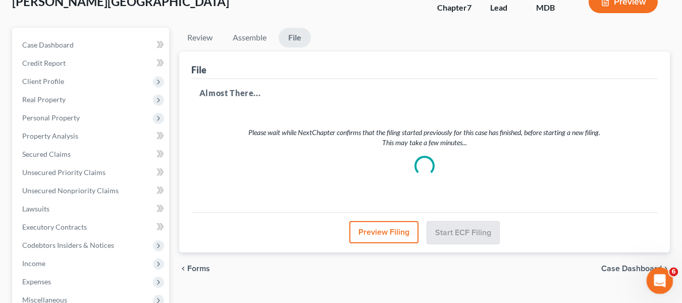
click at [664, 271] on div "Open Intercom Messenger" at bounding box center [658, 278] width 33 height 33
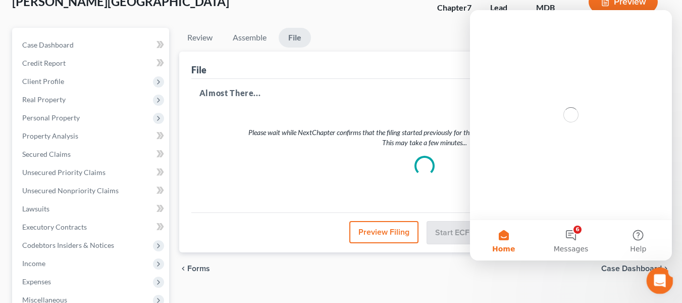
scroll to position [0, 0]
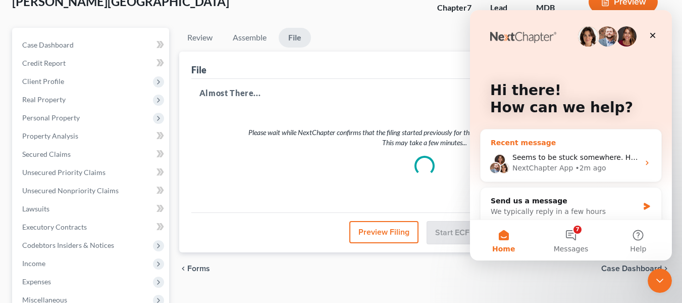
click at [554, 163] on div "NextChapter App" at bounding box center [543, 168] width 61 height 11
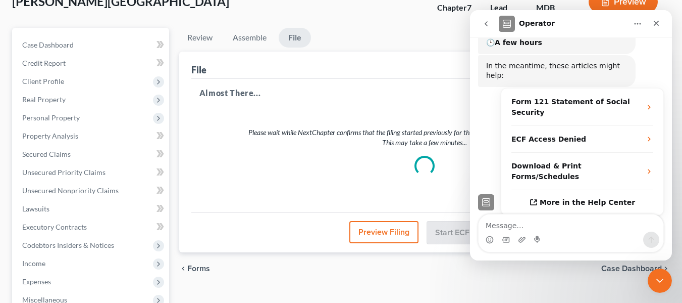
scroll to position [183, 0]
click at [659, 25] on icon "Close" at bounding box center [657, 23] width 8 height 8
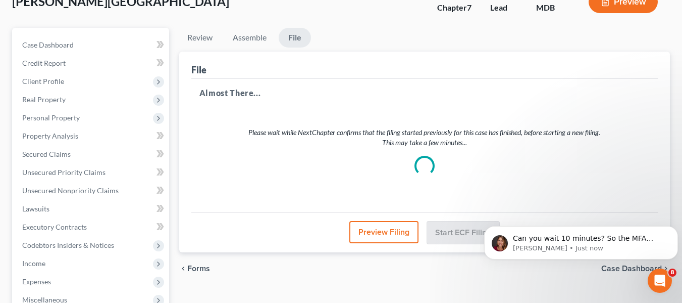
scroll to position [291, 0]
click at [584, 237] on p "Can you wait 10 minutes? So the MFA prompt fully expires and then attempt to fi…" at bounding box center [589, 238] width 153 height 10
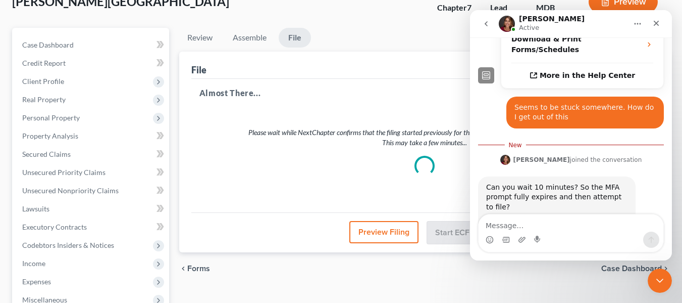
scroll to position [308, 0]
click at [507, 229] on textarea "Message…" at bounding box center [571, 222] width 185 height 17
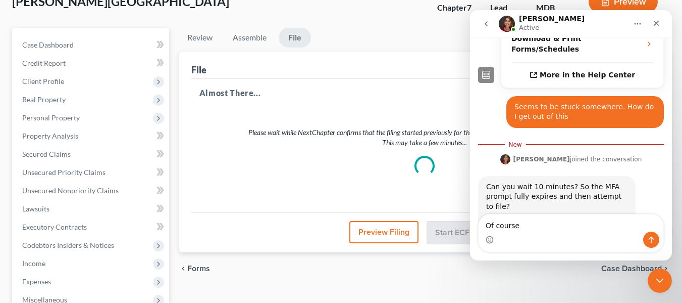
type textarea "Of course"
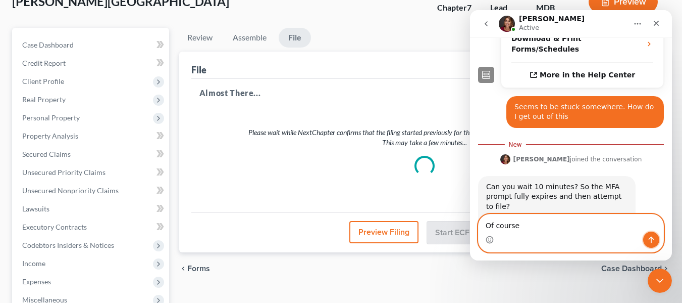
click at [653, 238] on icon "Send a message…" at bounding box center [652, 239] width 8 height 8
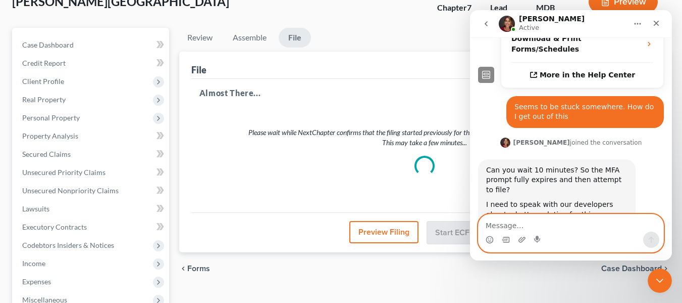
scroll to position [321, 0]
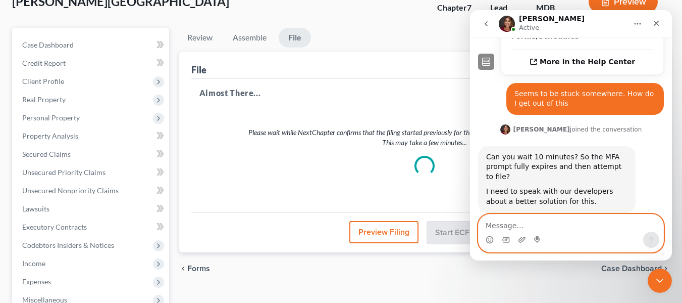
click at [495, 215] on textarea "Message…" at bounding box center [571, 222] width 185 height 17
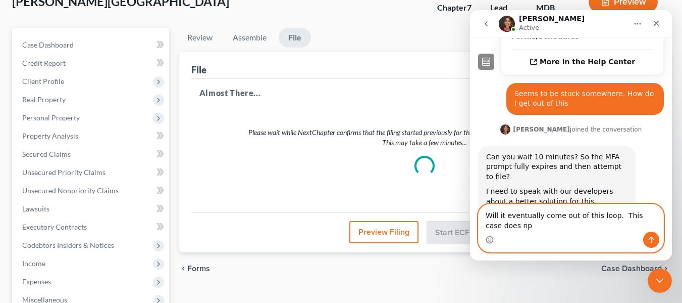
scroll to position [331, 0]
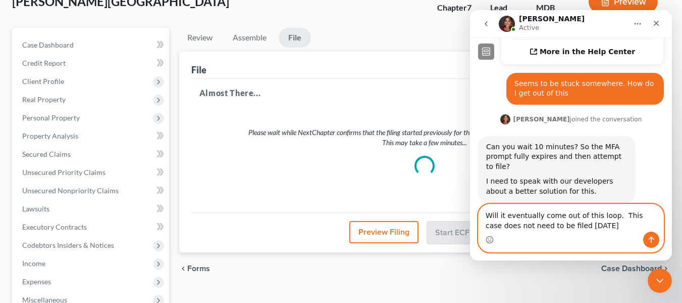
type textarea "Will it eventually come out of this loop. This case does not need to be filed t…"
click at [656, 235] on button "Send a message…" at bounding box center [652, 239] width 16 height 16
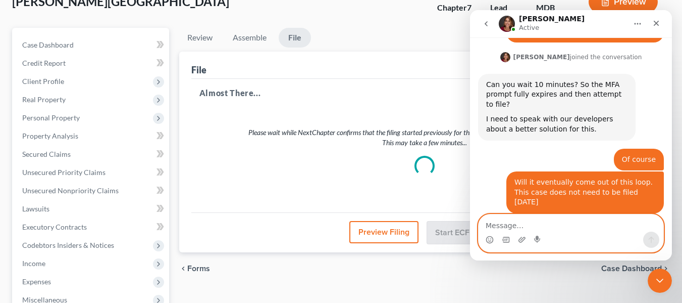
scroll to position [394, 0]
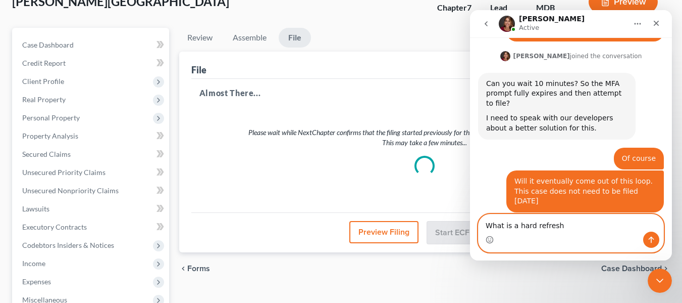
type textarea "What is a hard refresh"
click at [654, 240] on icon "Send a message…" at bounding box center [652, 239] width 8 height 8
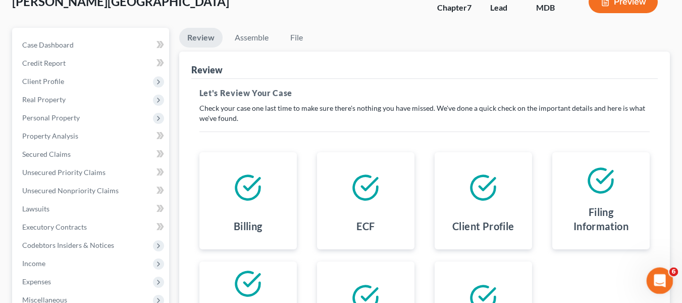
click at [667, 270] on div "Open Intercom Messenger" at bounding box center [658, 278] width 33 height 33
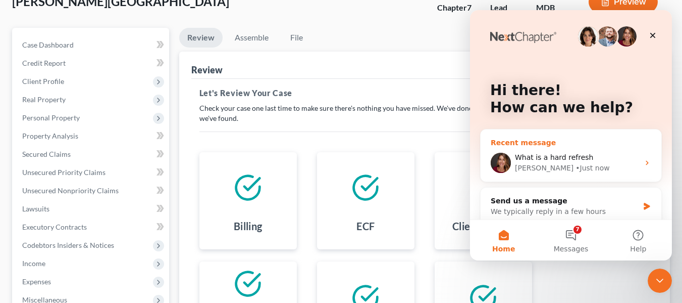
click at [593, 166] on div "Katie • Just now" at bounding box center [577, 168] width 124 height 11
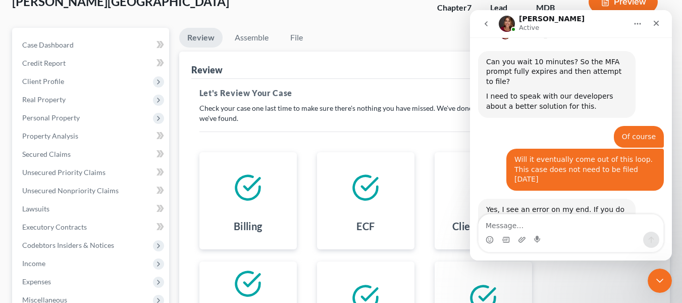
scroll to position [424, 0]
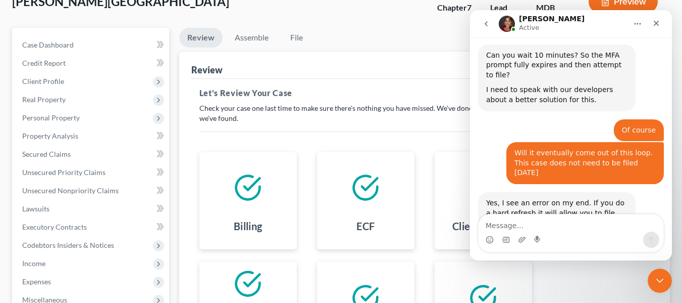
click at [521, 223] on textarea "Message…" at bounding box center [571, 222] width 185 height 17
click at [258, 35] on link "Assemble" at bounding box center [252, 38] width 50 height 20
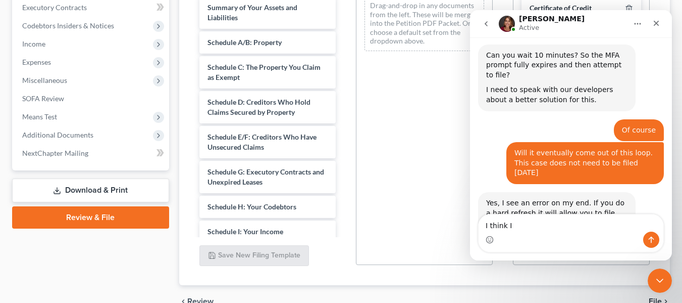
scroll to position [334, 0]
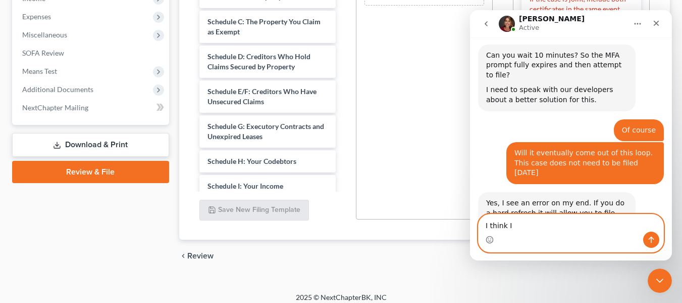
click at [583, 224] on textarea "I think I" at bounding box center [571, 222] width 185 height 17
type textarea "I think I it"
click at [648, 239] on icon "Send a message…" at bounding box center [652, 239] width 8 height 8
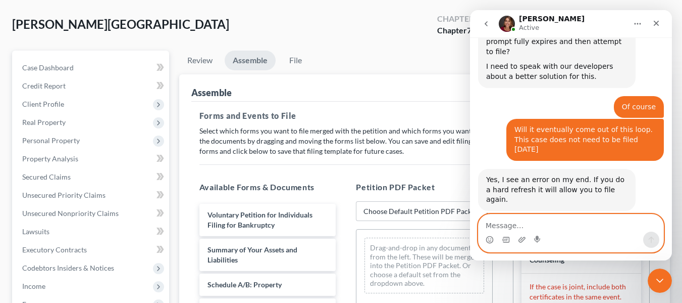
scroll to position [46, 0]
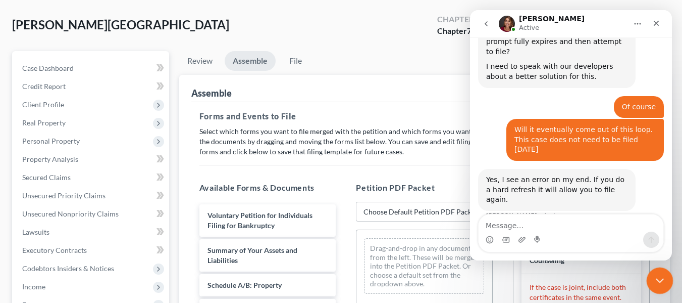
click at [659, 279] on icon "Close Intercom Messenger" at bounding box center [659, 279] width 12 height 12
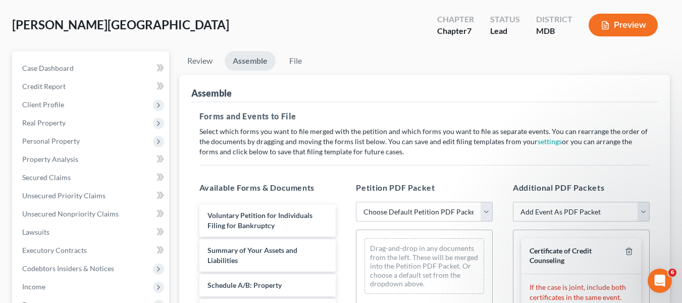
scroll to position [447, 0]
click at [404, 213] on select "Choose Default Petition PDF Packet Emergency Filing (Voluntary Petition and Cre…" at bounding box center [424, 212] width 137 height 20
select select "1"
click at [356, 202] on select "Choose Default Petition PDF Packet Emergency Filing (Voluntary Petition and Cre…" at bounding box center [424, 212] width 137 height 20
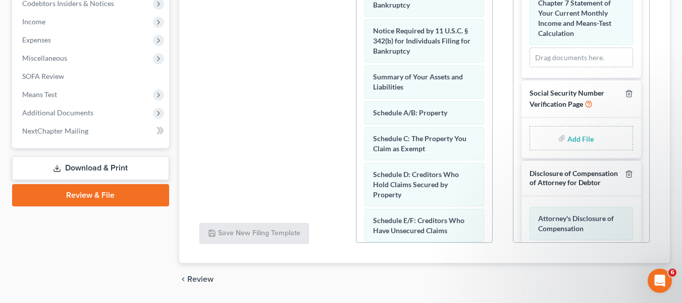
scroll to position [247, 0]
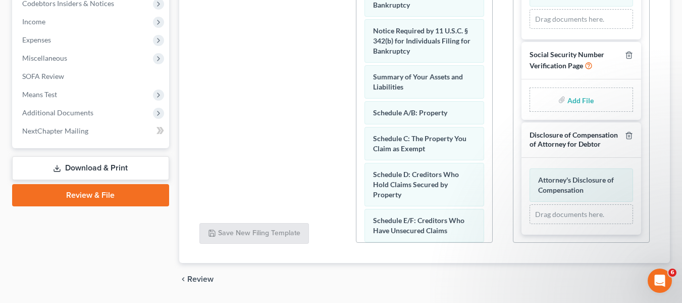
click at [568, 90] on input "file" at bounding box center [580, 99] width 24 height 18
type input "C:\fakepath\SSN.pdf"
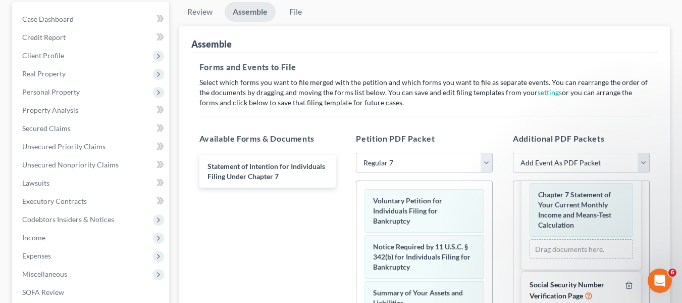
scroll to position [0, 0]
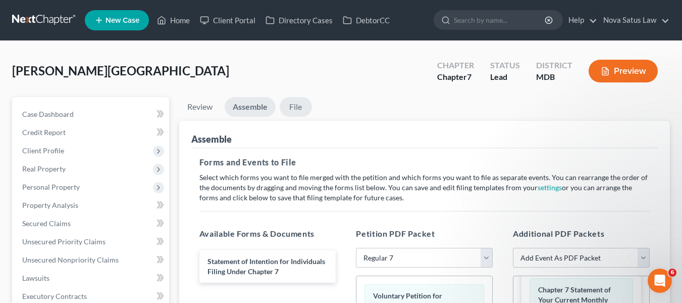
click at [295, 107] on link "File" at bounding box center [296, 107] width 32 height 20
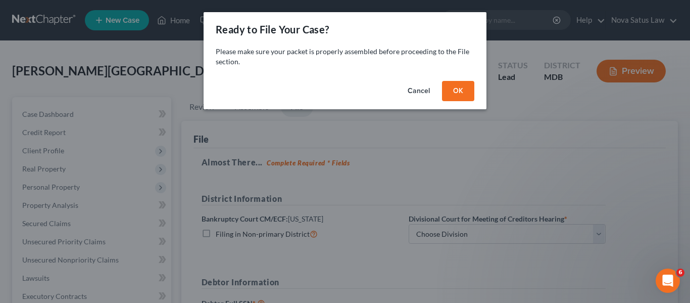
click at [449, 91] on button "OK" at bounding box center [458, 91] width 32 height 20
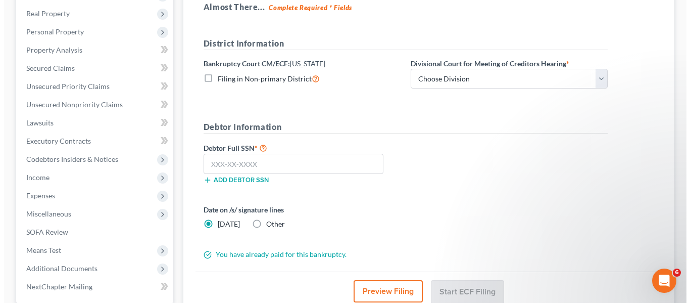
scroll to position [156, 0]
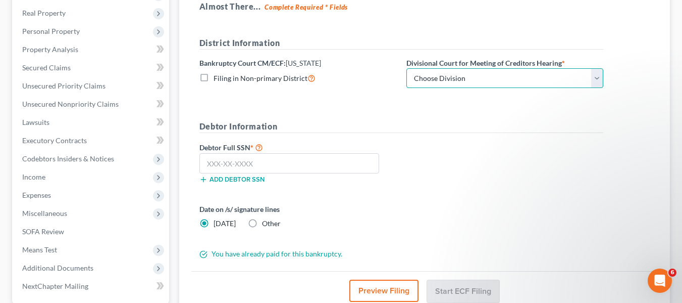
click at [472, 71] on select "Choose Division Baltimore Greenbelt" at bounding box center [505, 78] width 197 height 20
select select "0"
click at [407, 68] on select "Choose Division Baltimore Greenbelt" at bounding box center [505, 78] width 197 height 20
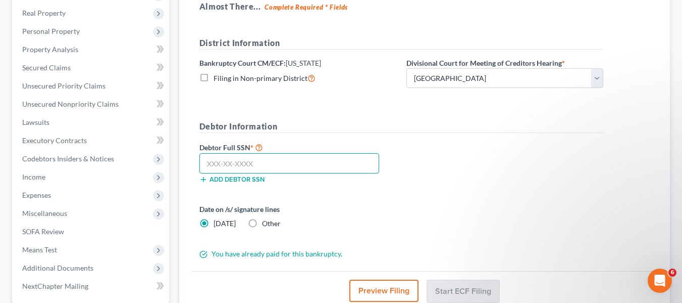
click at [211, 167] on input "text" at bounding box center [290, 163] width 180 height 20
type input "219-11-6142"
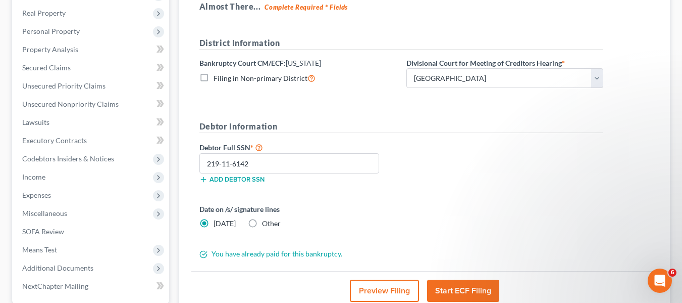
click at [455, 290] on button "Start ECF Filing" at bounding box center [463, 290] width 72 height 22
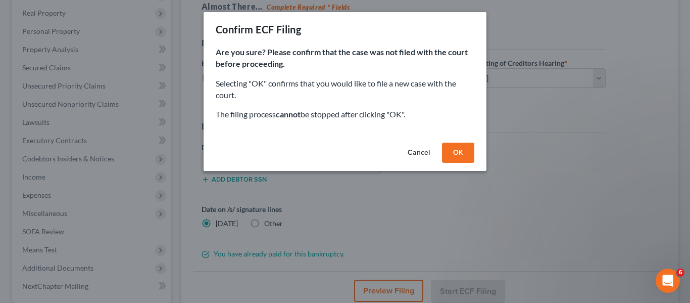
click at [445, 149] on button "OK" at bounding box center [458, 152] width 32 height 20
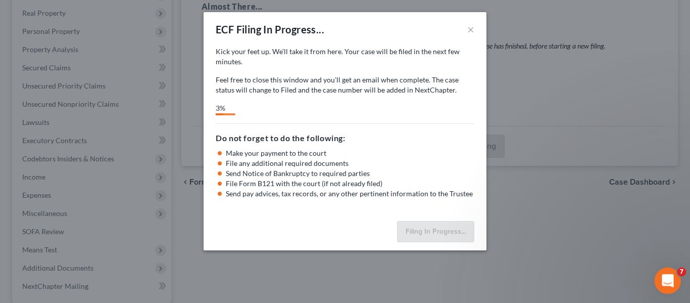
click at [667, 279] on icon "Open Intercom Messenger" at bounding box center [666, 279] width 7 height 8
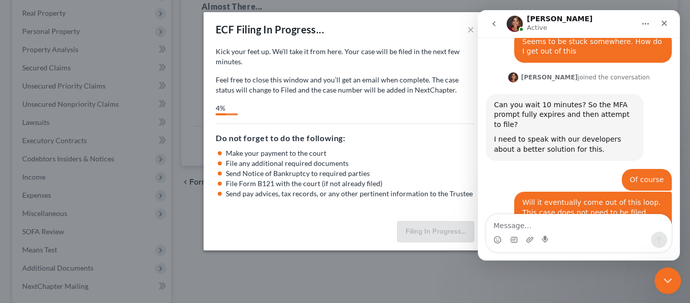
scroll to position [447, 0]
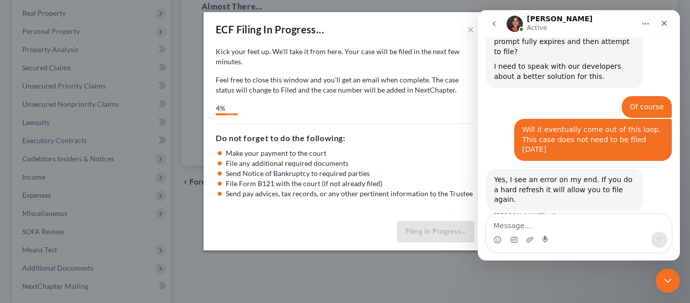
click at [563, 229] on textarea "Message…" at bounding box center [578, 222] width 185 height 17
type textarea "Im trying to refile now"
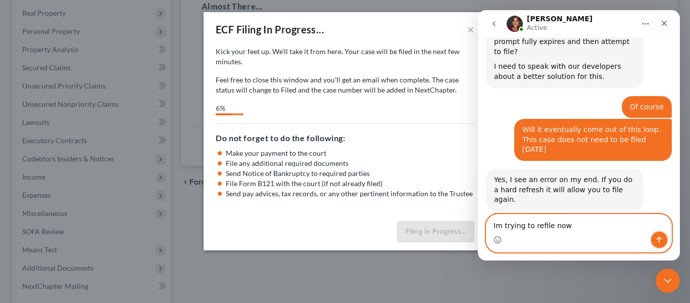
click at [653, 241] on button "Send a message…" at bounding box center [659, 239] width 16 height 16
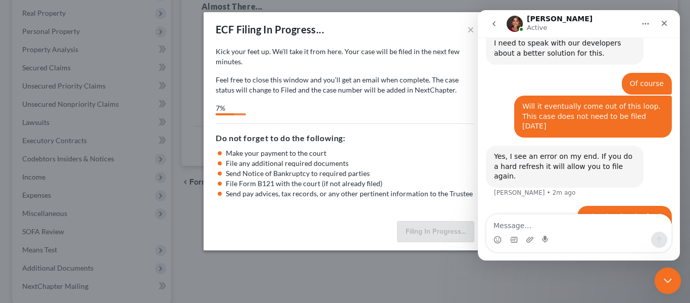
click at [667, 283] on icon "Close Intercom Messenger" at bounding box center [666, 279] width 12 height 12
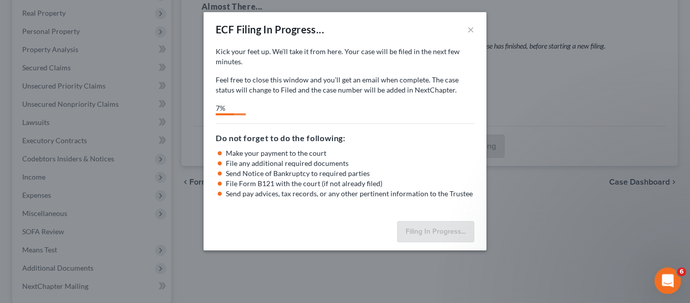
scroll to position [0, 0]
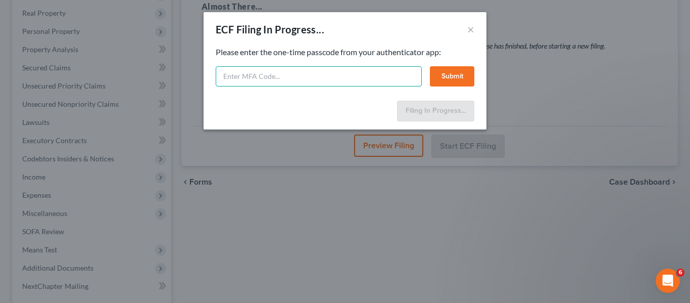
click at [254, 71] on input "text" at bounding box center [319, 76] width 206 height 20
type input "116262"
click at [451, 73] on button "Submit" at bounding box center [452, 76] width 44 height 20
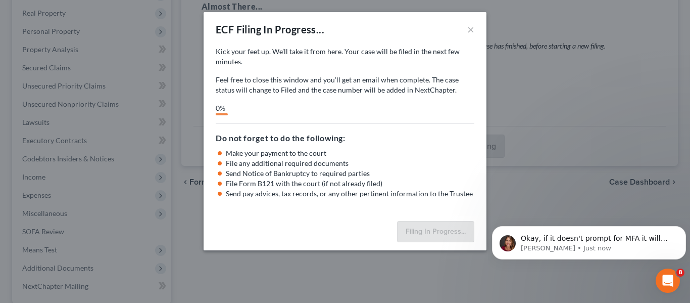
scroll to position [510, 0]
click at [562, 244] on p "Katie • Just now" at bounding box center [597, 247] width 153 height 9
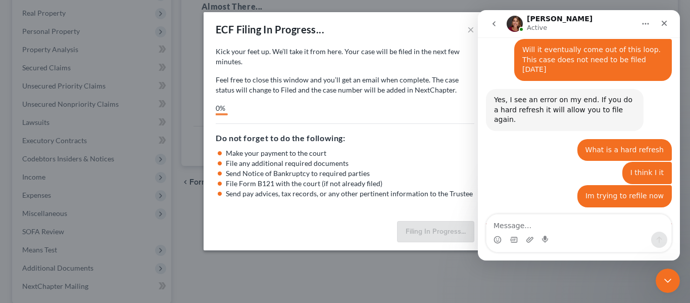
scroll to position [527, 0]
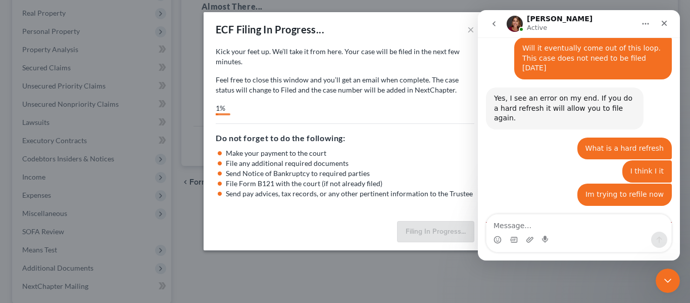
click at [503, 222] on textarea "Message…" at bounding box center [578, 222] width 185 height 17
type textarea "I just prompted me. I think its good"
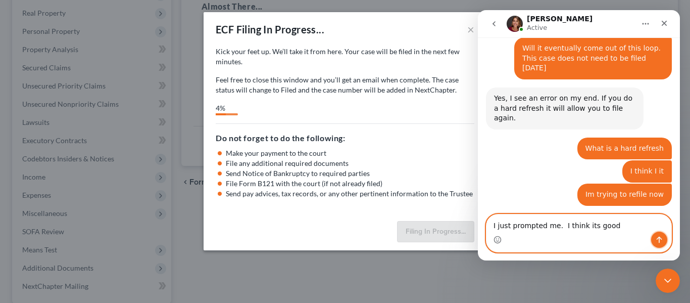
click at [655, 238] on icon "Send a message…" at bounding box center [659, 239] width 8 height 8
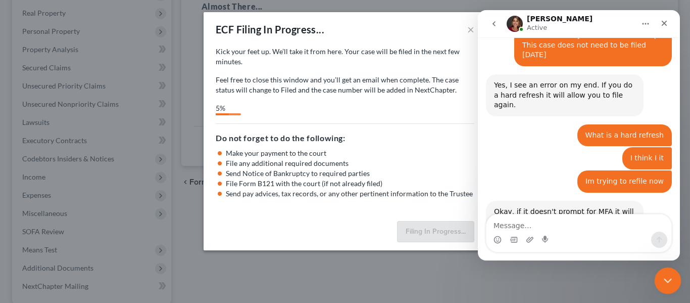
click at [674, 282] on div "Close Intercom Messenger" at bounding box center [666, 279] width 24 height 24
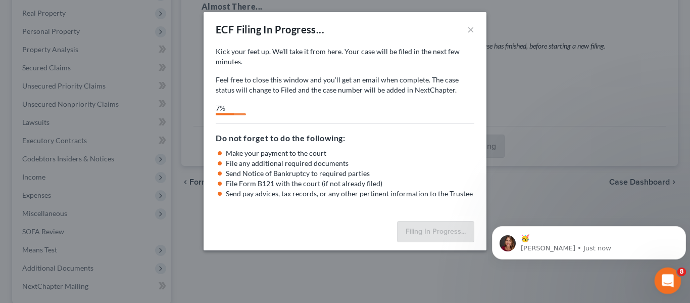
scroll to position [615, 0]
click at [596, 251] on p "Katie • Just now" at bounding box center [597, 247] width 153 height 9
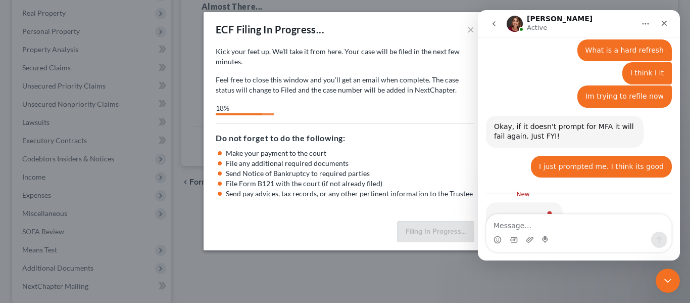
scroll to position [631, 0]
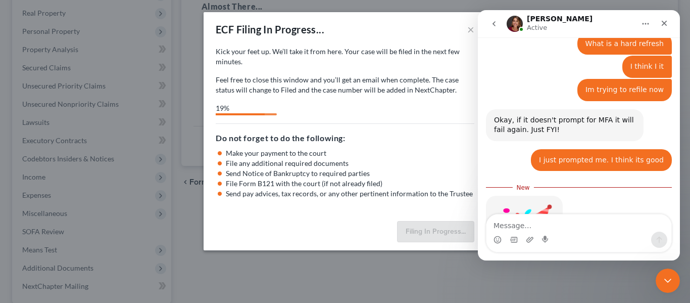
click at [563, 222] on textarea "Message…" at bounding box center [578, 222] width 185 height 17
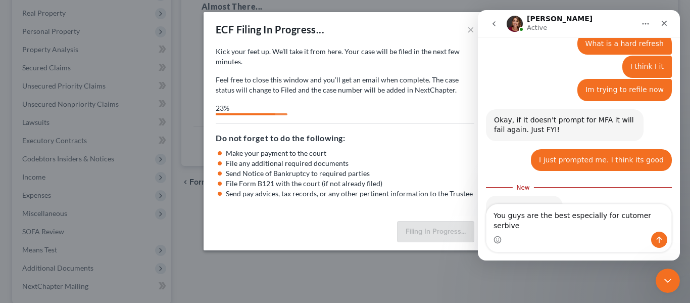
click at [611, 223] on textarea "You guys are the best especially for cutomer serbive" at bounding box center [578, 217] width 185 height 27
click at [647, 224] on textarea "You guys are the best especially for customer serbive" at bounding box center [578, 217] width 185 height 27
type textarea "You guys are the best especially for customer service"
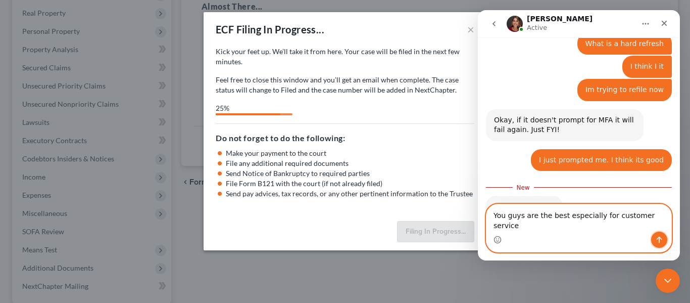
click at [664, 242] on button "Send a message…" at bounding box center [659, 239] width 16 height 16
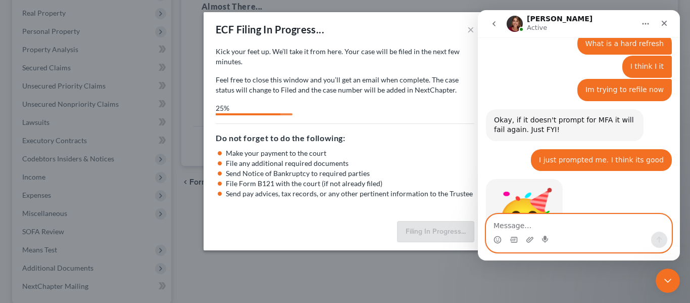
scroll to position [655, 0]
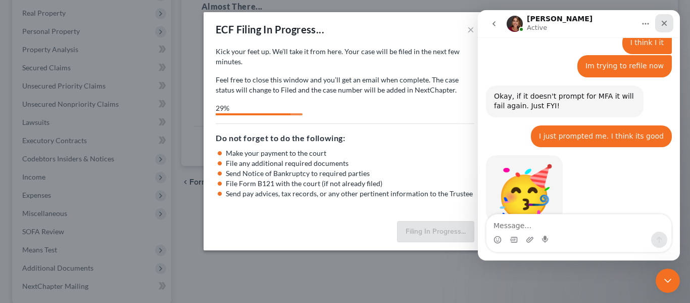
click at [667, 23] on icon "Close" at bounding box center [664, 23] width 8 height 8
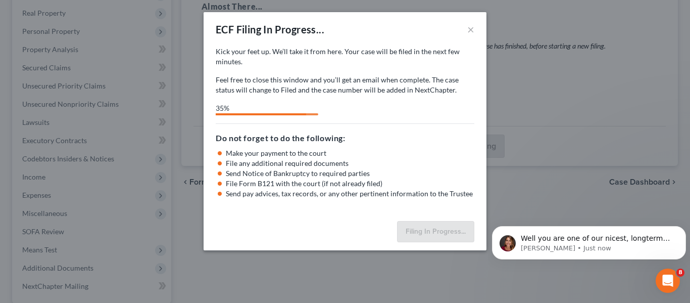
scroll to position [695, 0]
click at [596, 247] on p "Katie • Just now" at bounding box center [597, 247] width 153 height 9
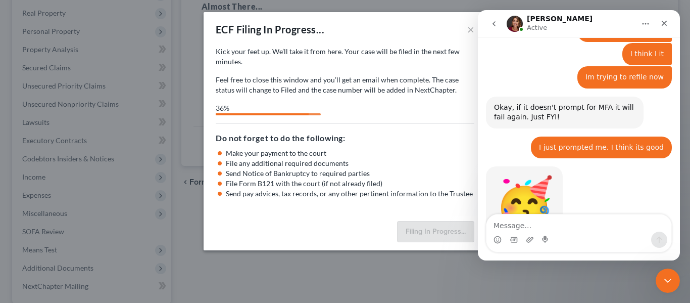
scroll to position [712, 0]
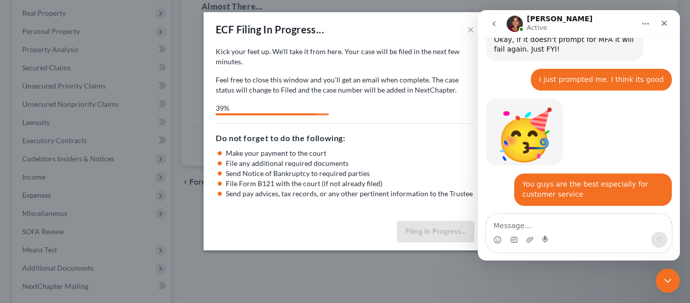
click at [546, 226] on textarea "Message…" at bounding box center [578, 222] width 185 height 17
type textarea "Thanks for the smile have a great day"
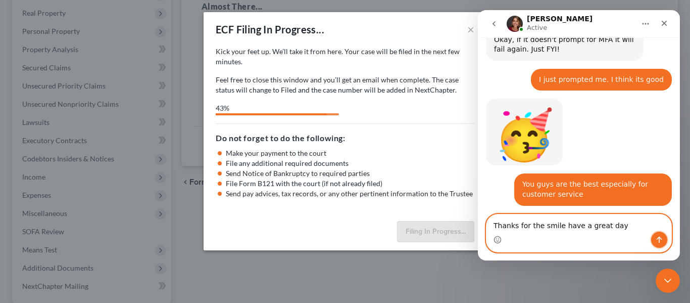
click at [665, 242] on button "Send a message…" at bounding box center [659, 239] width 16 height 16
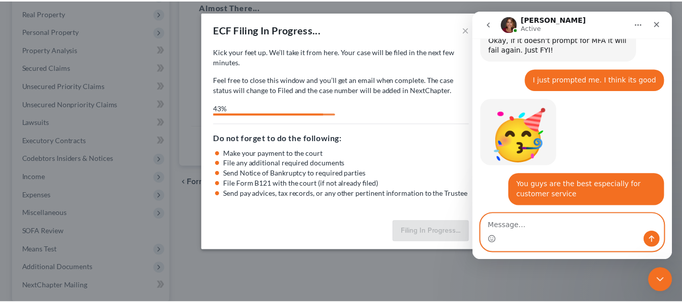
scroll to position [725, 0]
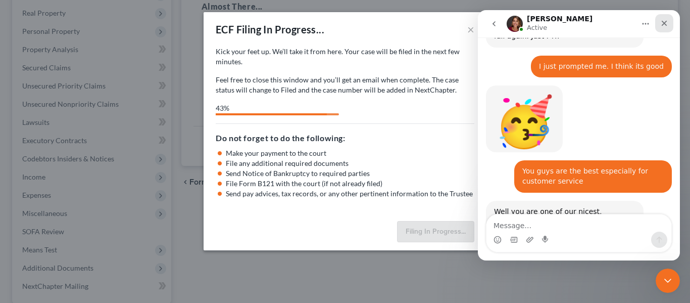
click at [662, 24] on icon "Close" at bounding box center [664, 23] width 8 height 8
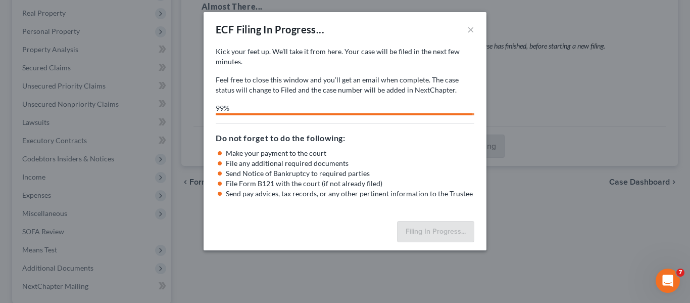
select select "0"
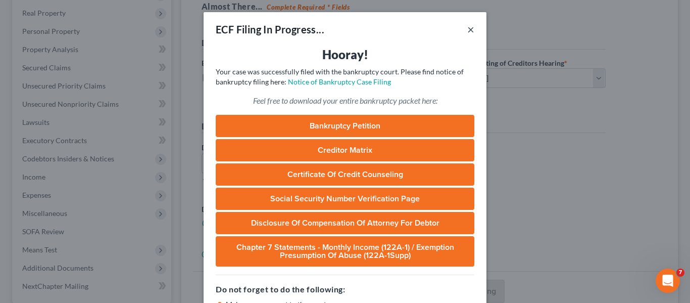
click at [469, 27] on button "×" at bounding box center [470, 29] width 7 height 12
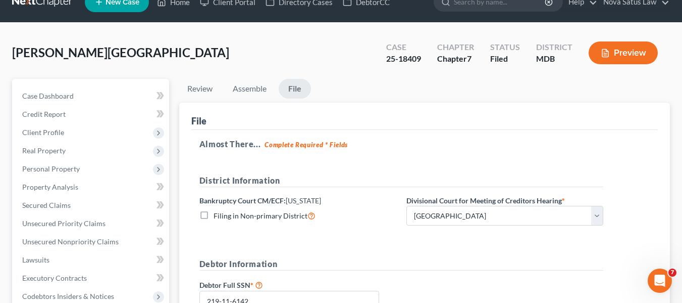
scroll to position [0, 0]
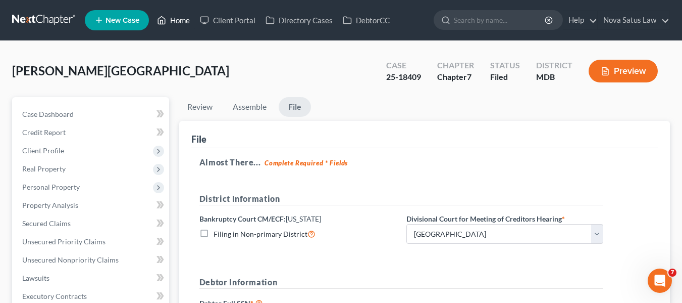
click at [182, 17] on link "Home" at bounding box center [173, 20] width 43 height 18
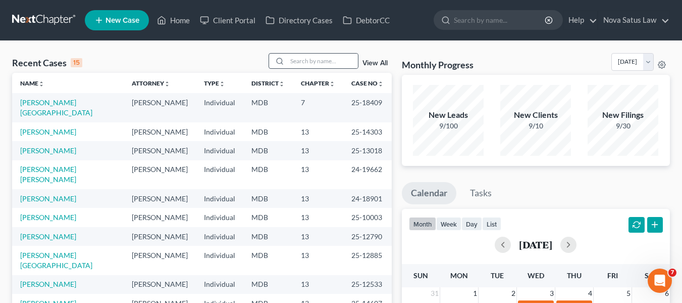
click at [312, 53] on div at bounding box center [314, 61] width 90 height 16
click at [312, 56] on input "search" at bounding box center [322, 61] width 71 height 15
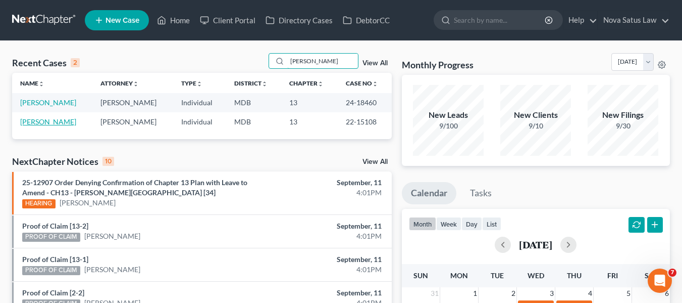
type input "dixon"
click at [44, 124] on link "Dixon, Sheena" at bounding box center [48, 121] width 56 height 9
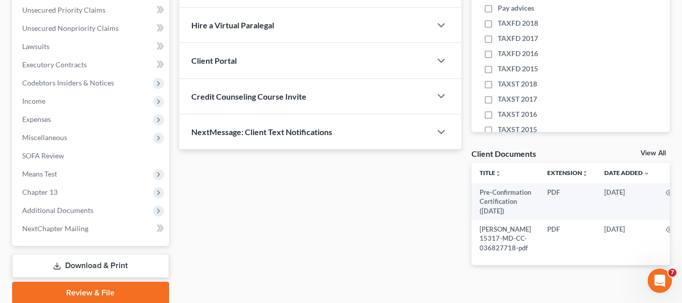
scroll to position [232, 0]
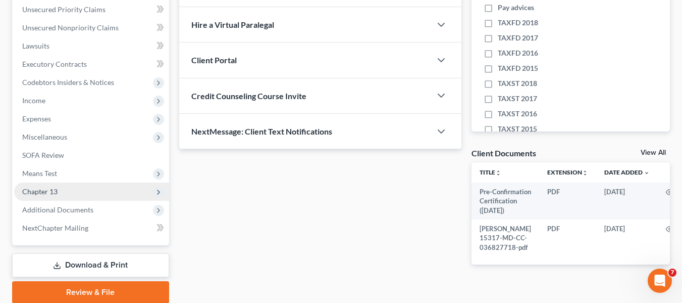
click at [41, 189] on span "Chapter 13" at bounding box center [39, 191] width 35 height 9
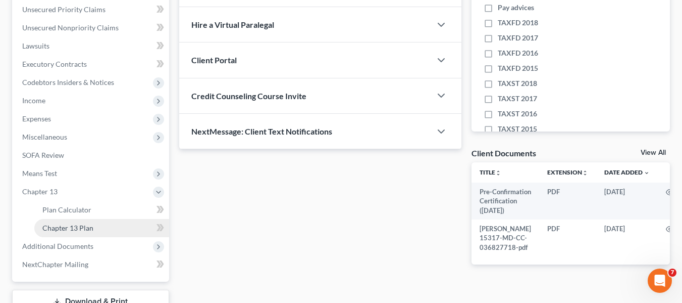
click at [61, 223] on span "Chapter 13 Plan" at bounding box center [67, 227] width 51 height 9
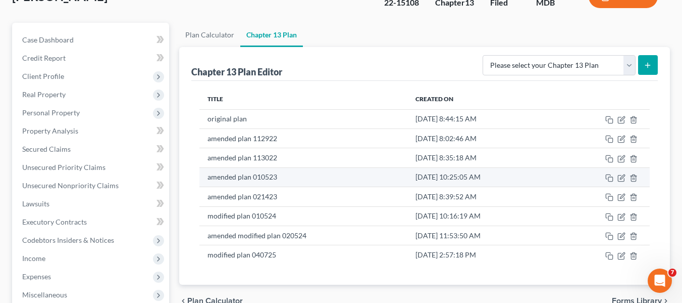
scroll to position [85, 0]
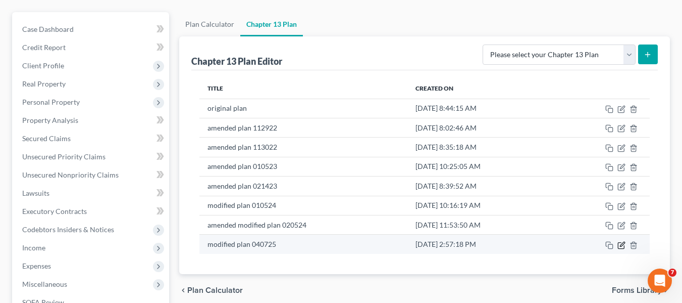
click at [621, 244] on icon "button" at bounding box center [622, 243] width 5 height 5
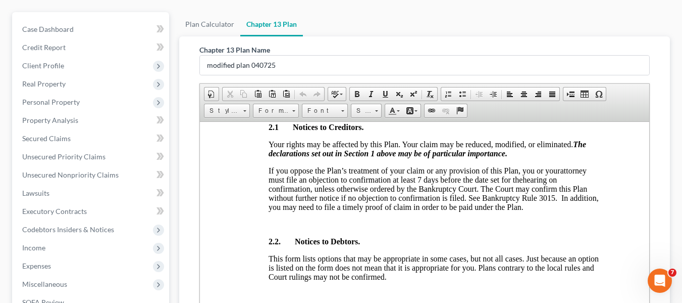
scroll to position [494, 0]
